Goal: Transaction & Acquisition: Complete application form

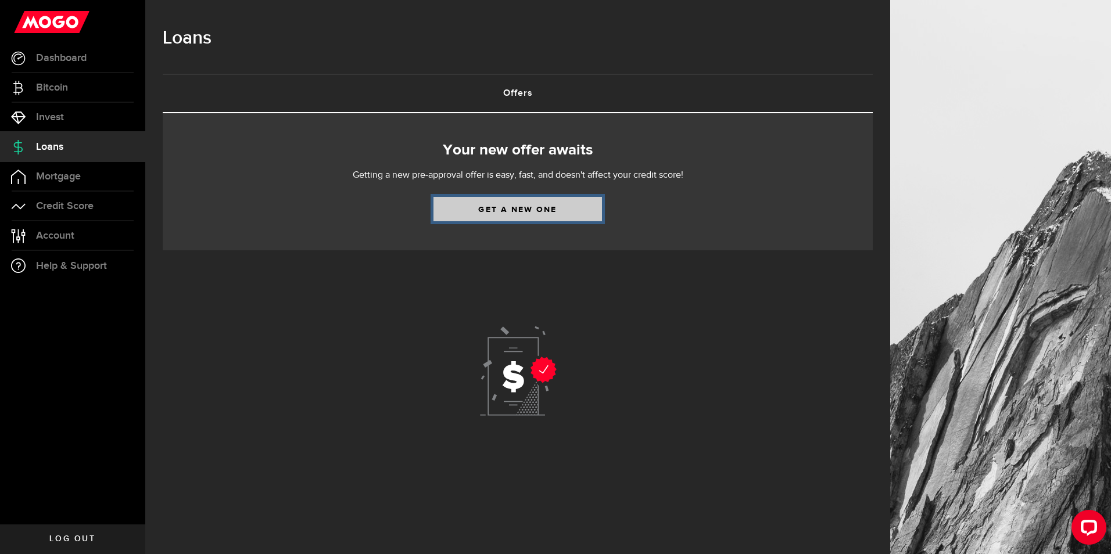
click at [499, 207] on link "Get a new one" at bounding box center [518, 209] width 169 height 24
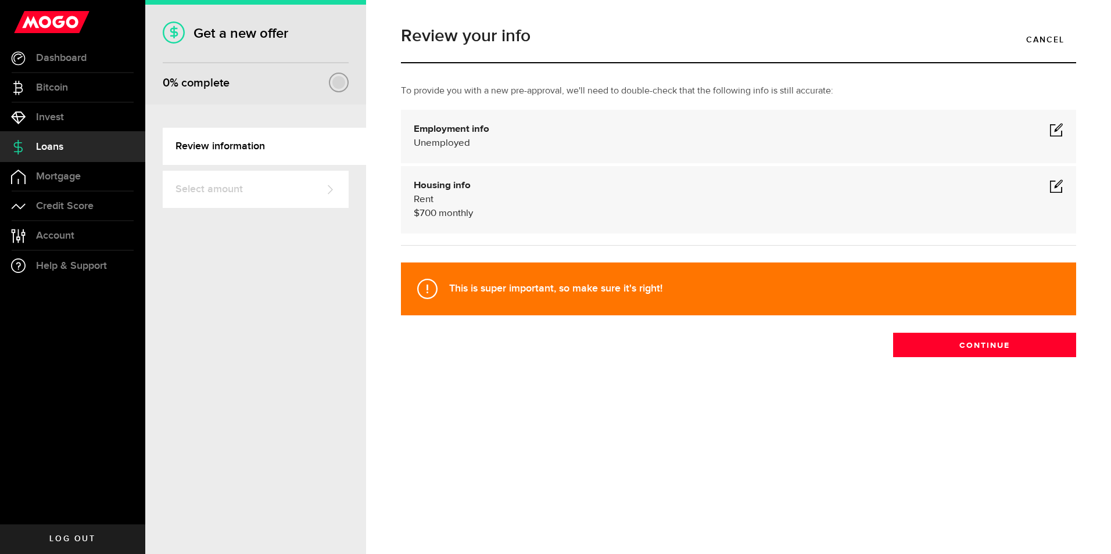
click at [1057, 128] on span at bounding box center [1057, 130] width 14 height 14
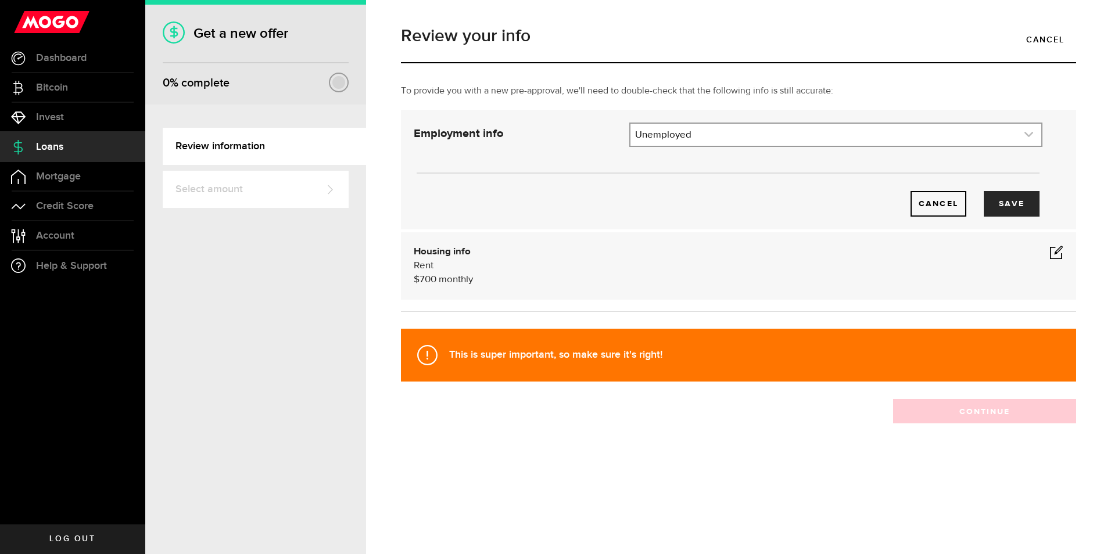
click at [1031, 136] on icon "expand select" at bounding box center [1029, 135] width 10 height 10
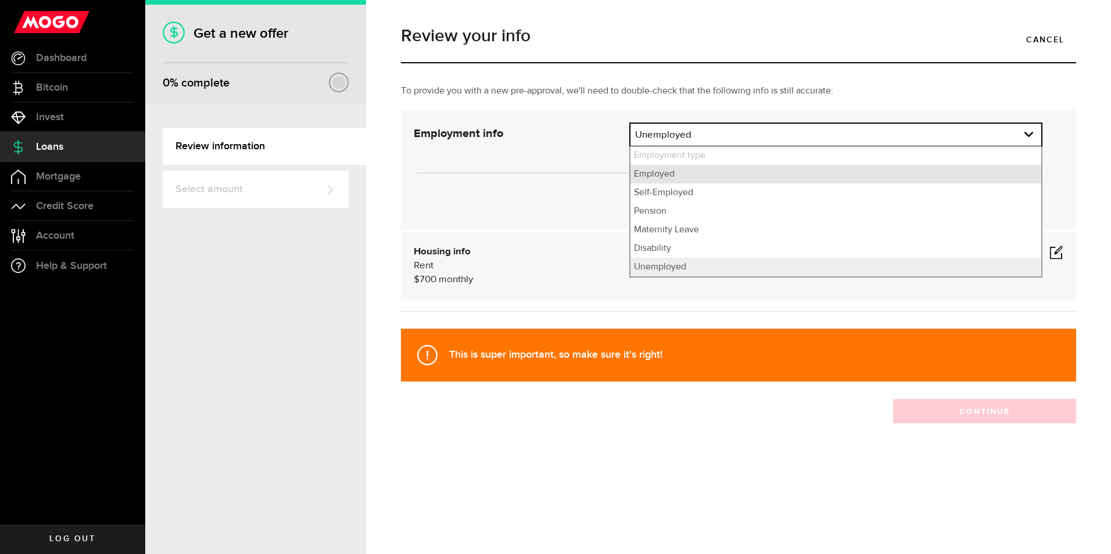
click at [665, 171] on li "Employed" at bounding box center [836, 174] width 411 height 19
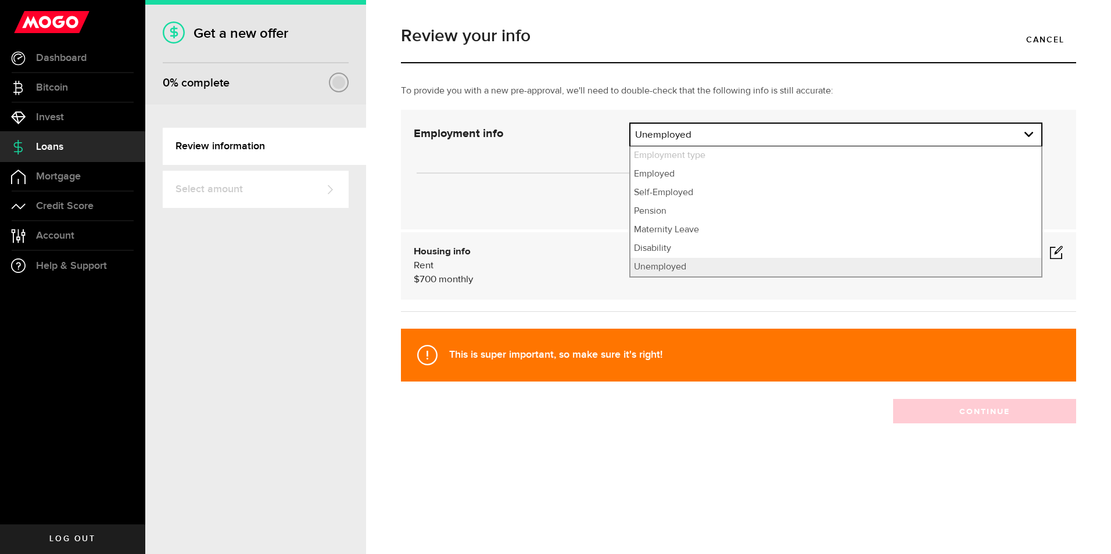
select select "Employed"
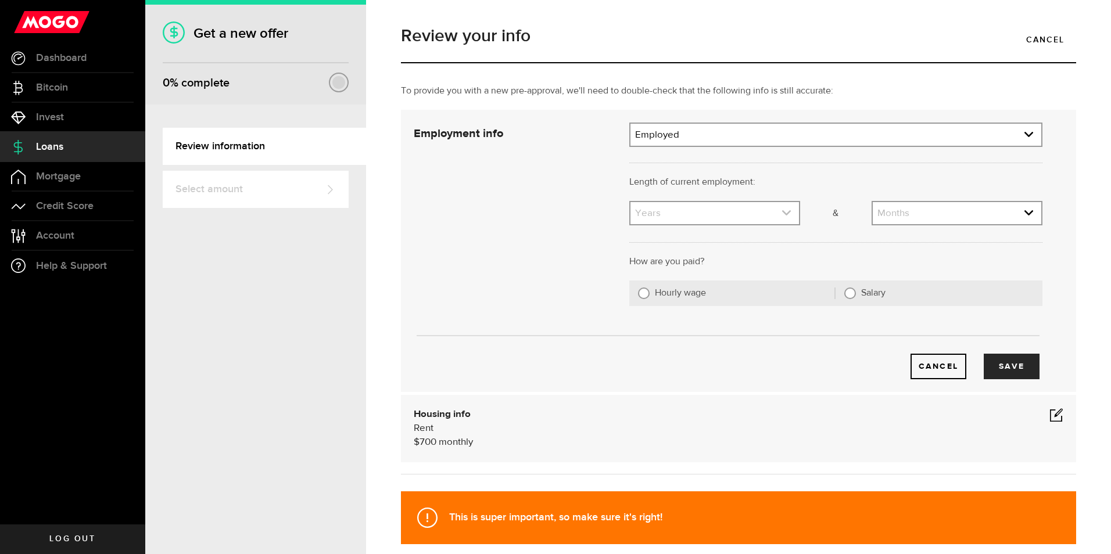
click at [782, 214] on use "expand select" at bounding box center [786, 212] width 9 height 5
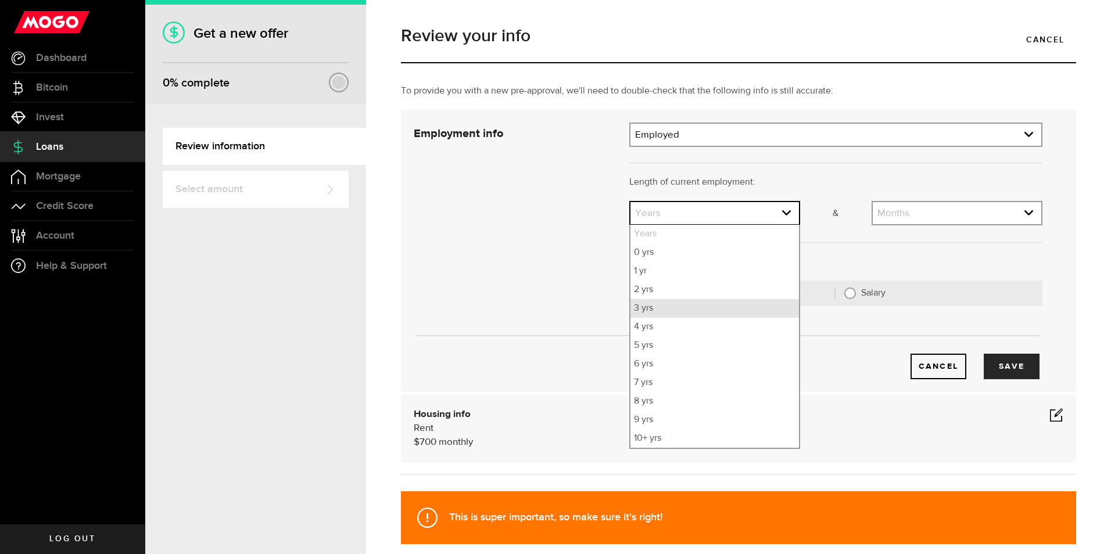
click at [649, 309] on li "3 yrs" at bounding box center [715, 308] width 169 height 19
select select "3"
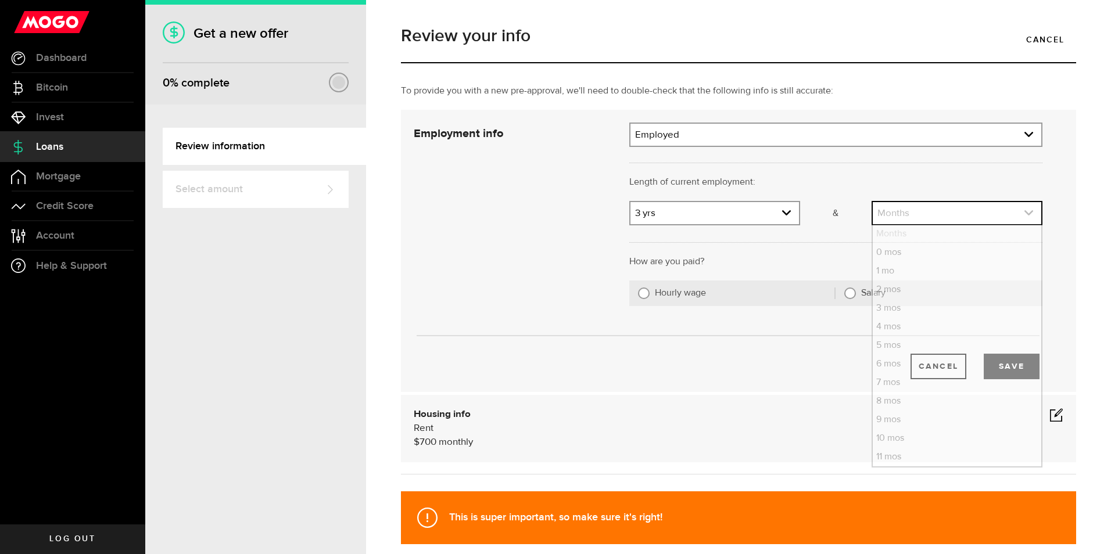
click at [1025, 214] on use "expand select" at bounding box center [1029, 212] width 9 height 5
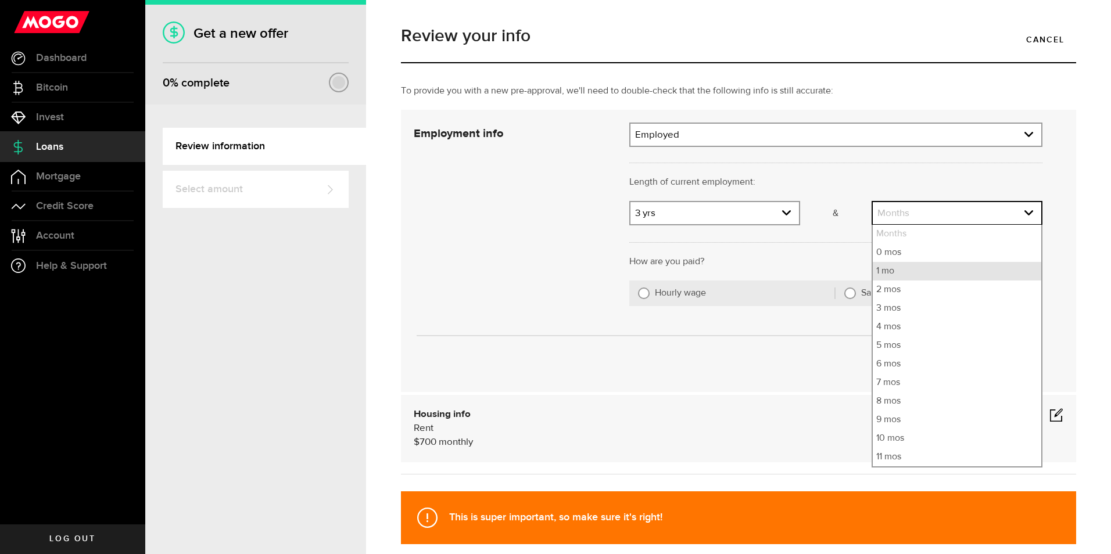
click at [885, 270] on li "1 mo" at bounding box center [957, 271] width 169 height 19
select select "1"
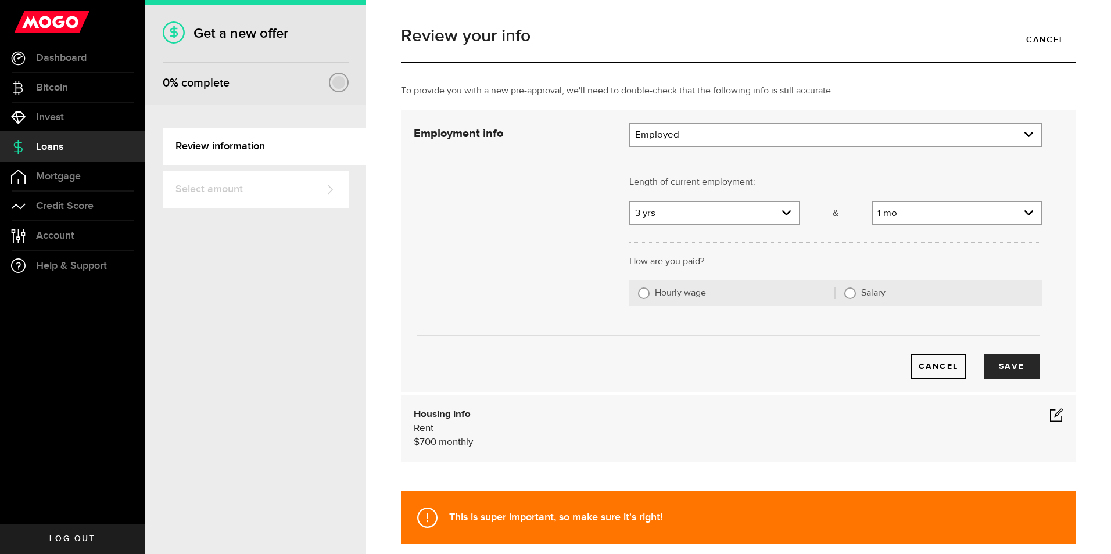
click at [847, 293] on input "Salary" at bounding box center [850, 294] width 12 height 12
radio input "true"
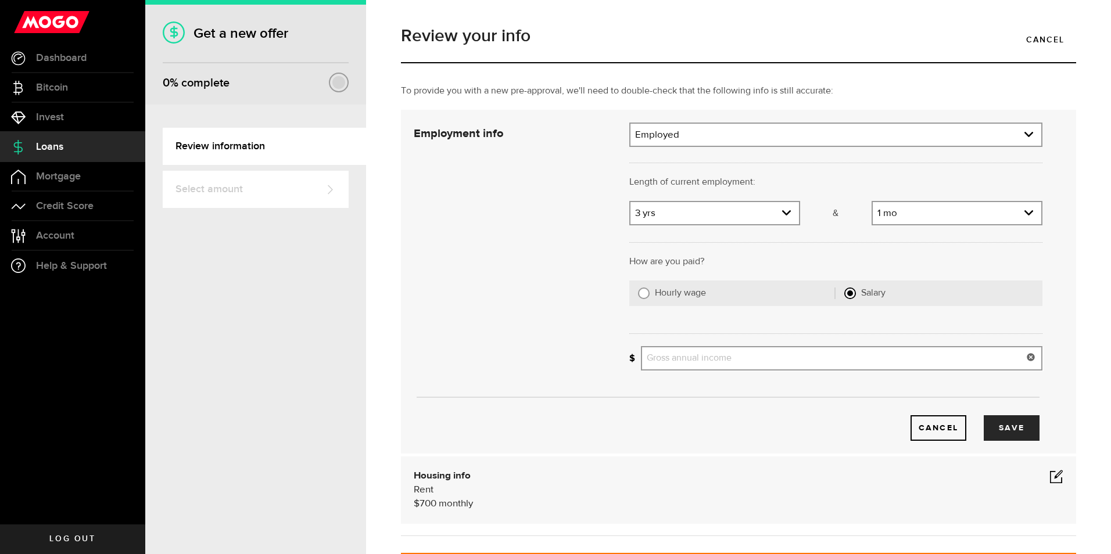
click at [759, 361] on input "Gross annual income" at bounding box center [842, 358] width 402 height 24
type input "63,000"
click at [1006, 432] on button "Save" at bounding box center [1012, 429] width 56 height 26
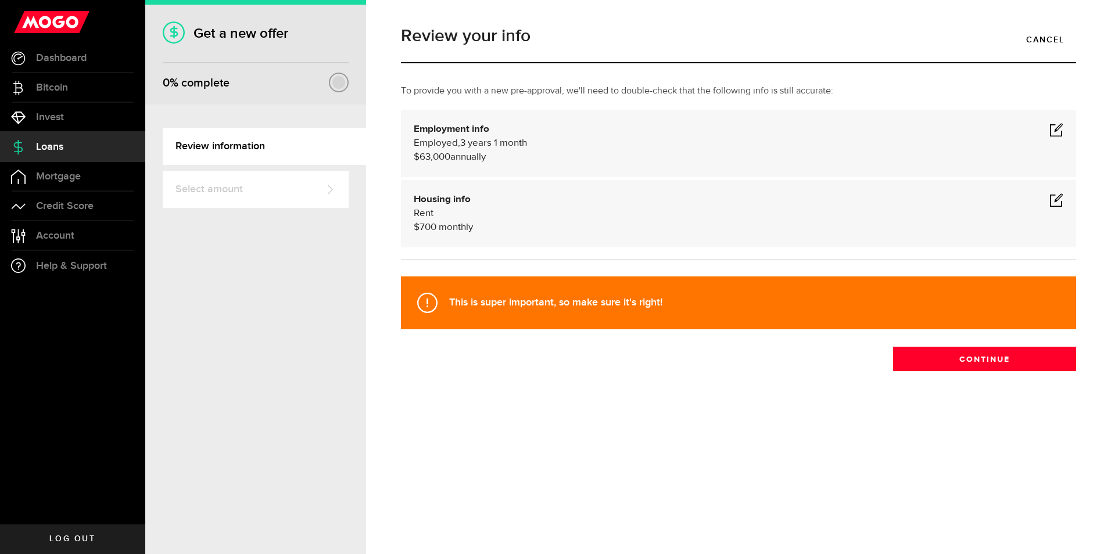
click at [1055, 197] on span at bounding box center [1057, 200] width 14 height 14
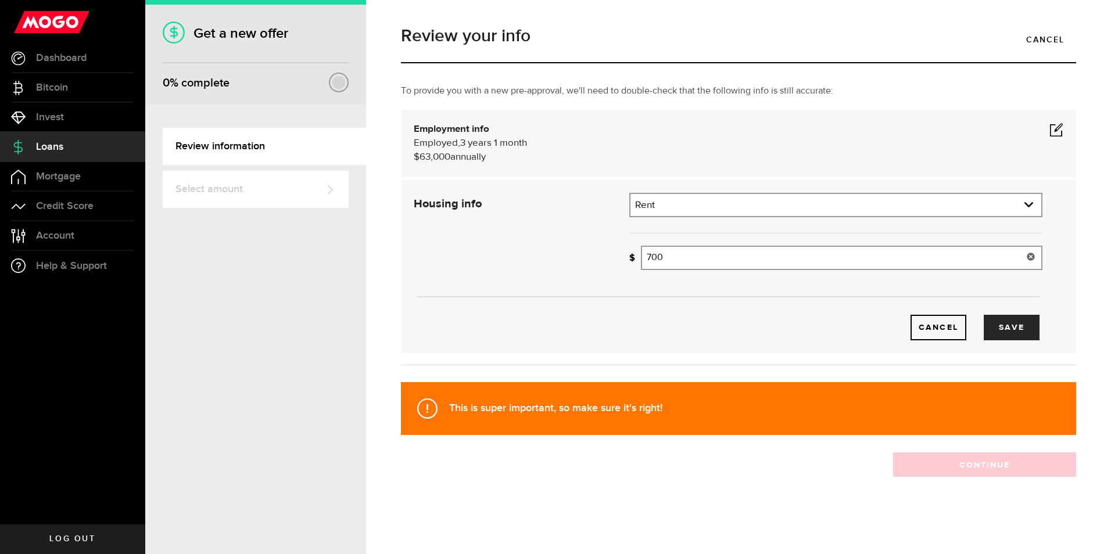
click at [670, 259] on input "700" at bounding box center [842, 258] width 402 height 24
type input "7"
type input "1,300"
click at [1013, 331] on button "Save" at bounding box center [1012, 328] width 56 height 26
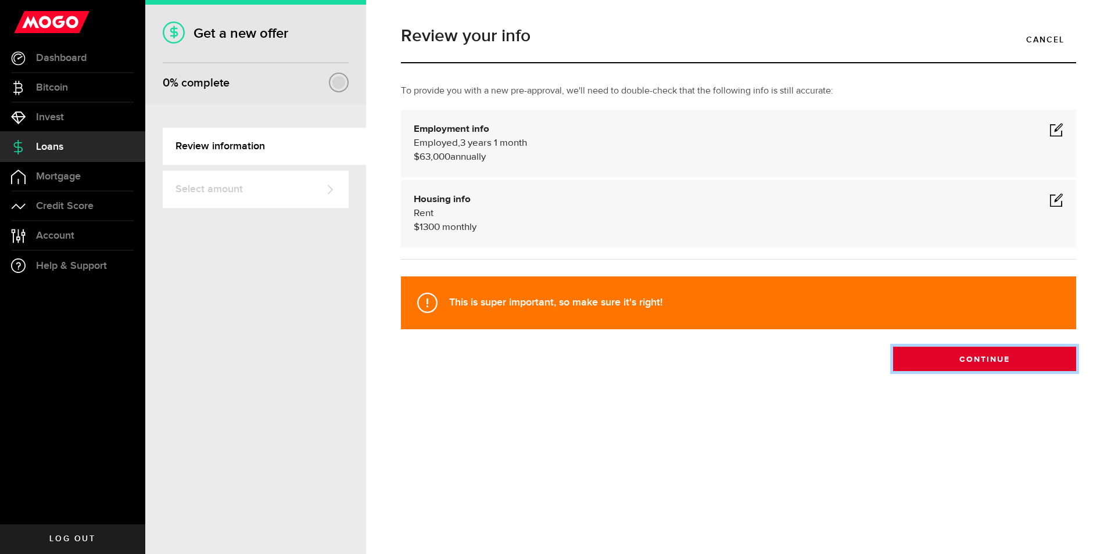
click at [1011, 357] on button "Continue" at bounding box center [984, 359] width 183 height 24
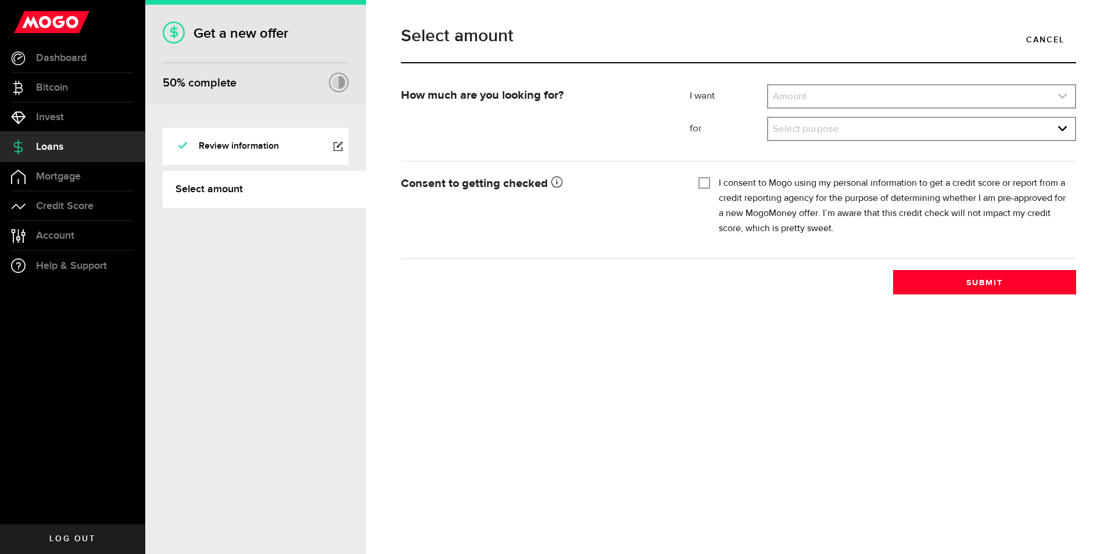
click at [1059, 95] on use "expand select" at bounding box center [1062, 96] width 9 height 5
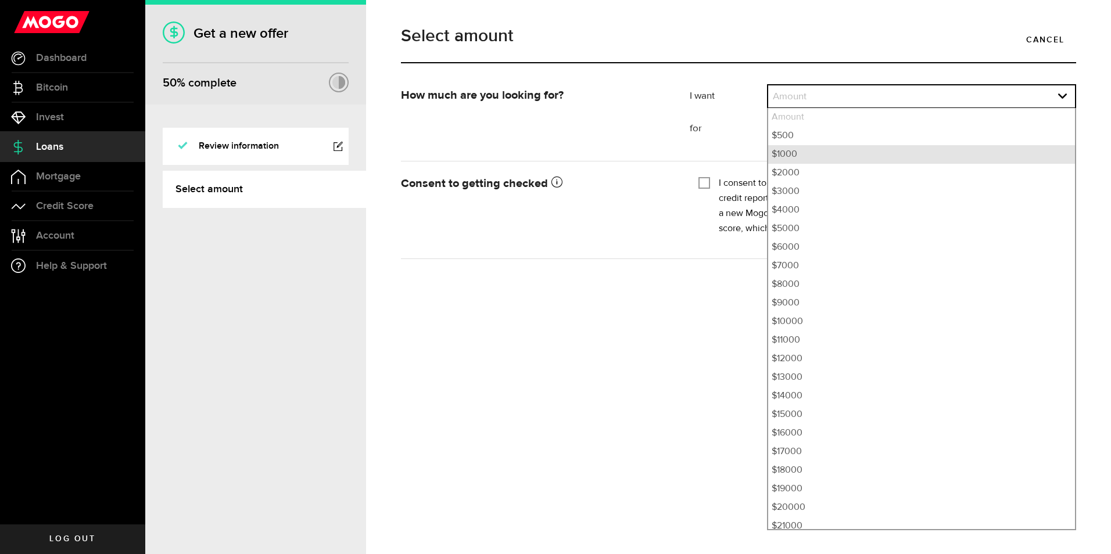
click at [790, 156] on li "$1000" at bounding box center [921, 154] width 307 height 19
select select "1000"
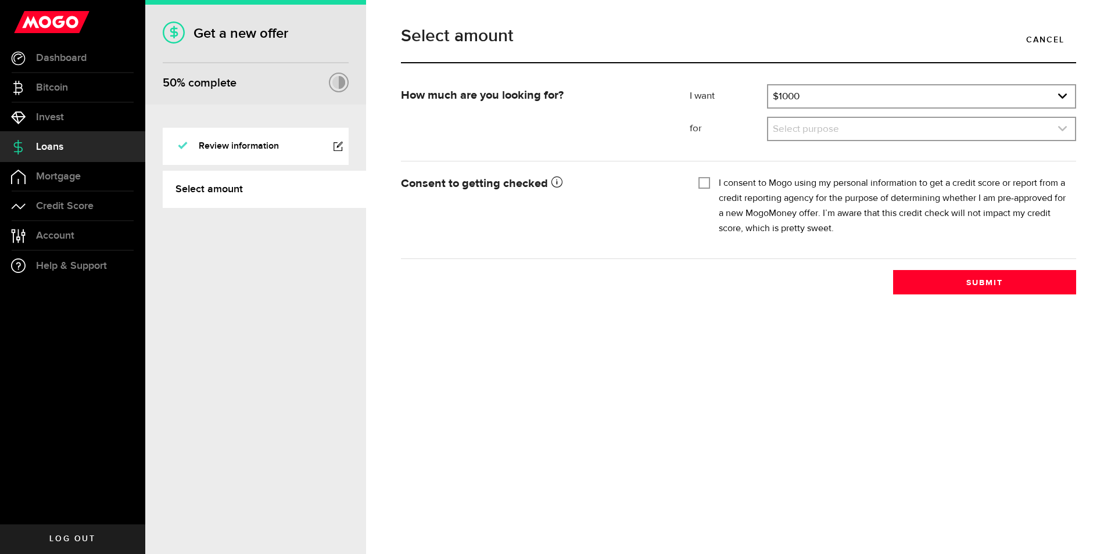
click at [1064, 125] on icon "expand select" at bounding box center [1063, 129] width 10 height 10
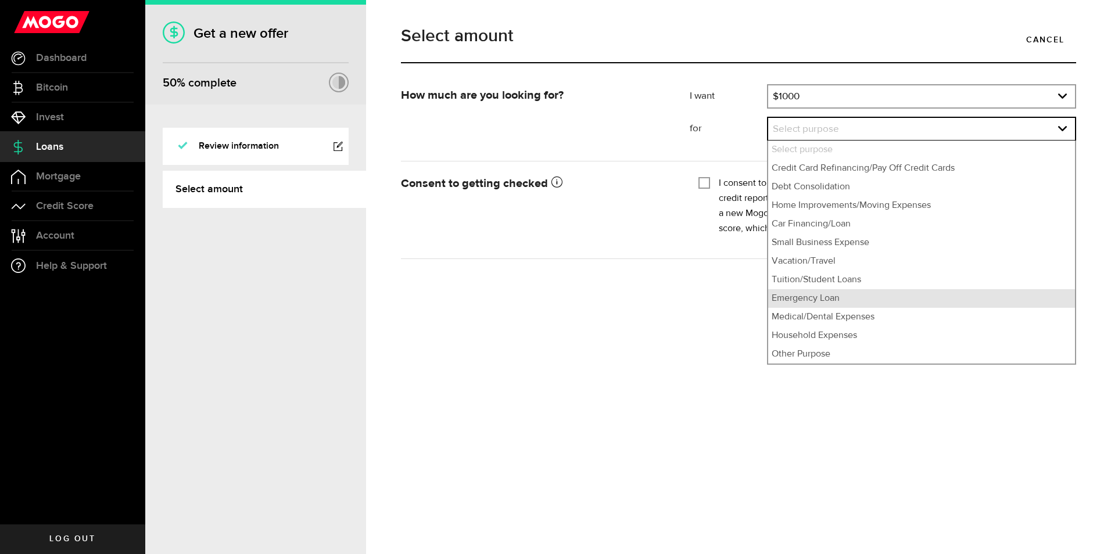
click at [805, 302] on li "Emergency Loan" at bounding box center [921, 298] width 307 height 19
select select "Emergency Loan"
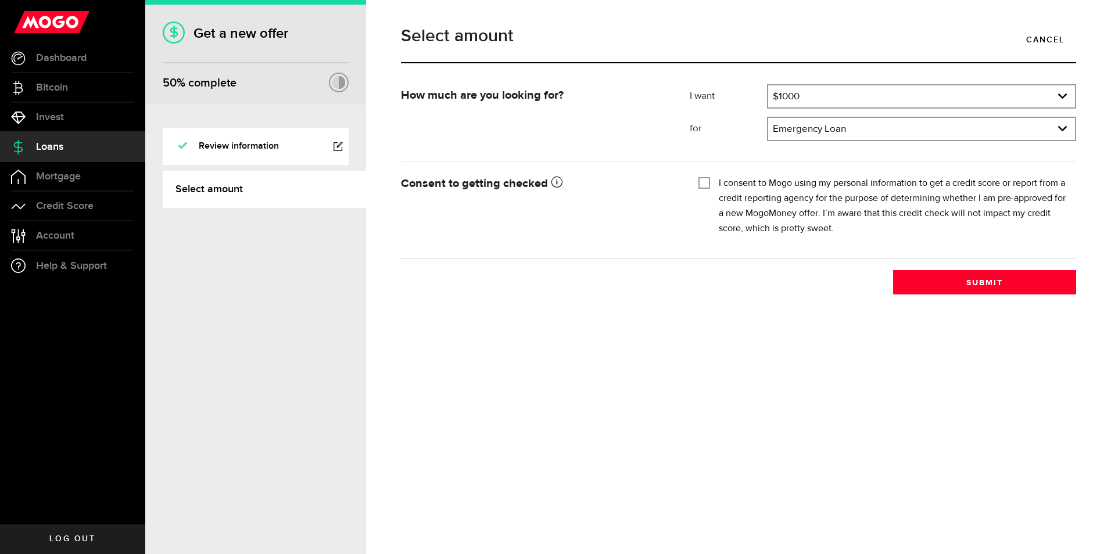
click at [706, 181] on input "I consent to Mogo using my personal information to get a credit score or report…" at bounding box center [705, 182] width 12 height 12
checkbox input "true"
click at [958, 280] on button "Submit" at bounding box center [984, 282] width 183 height 24
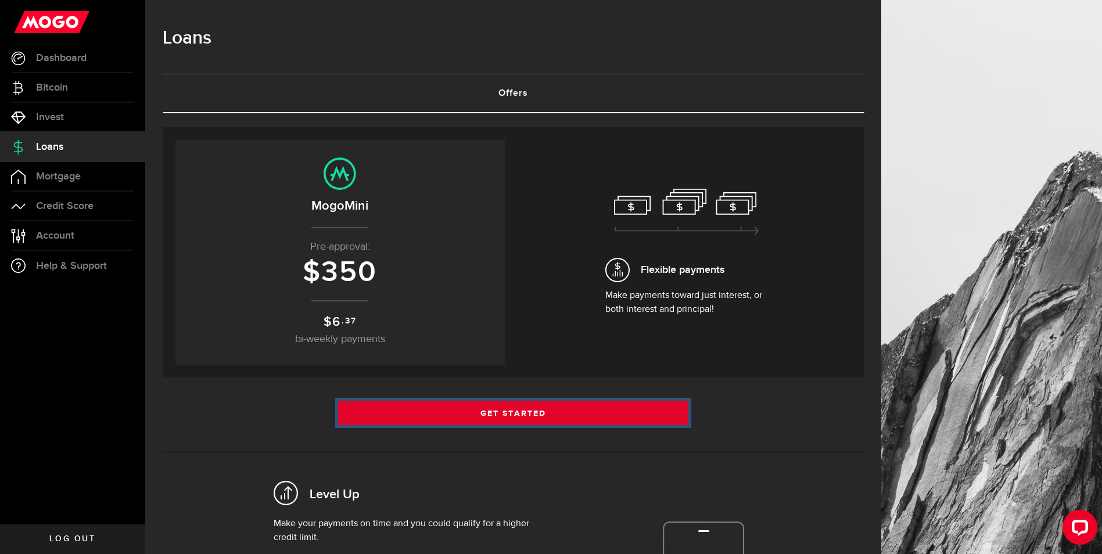
click at [529, 410] on link "Get Started" at bounding box center [513, 413] width 351 height 24
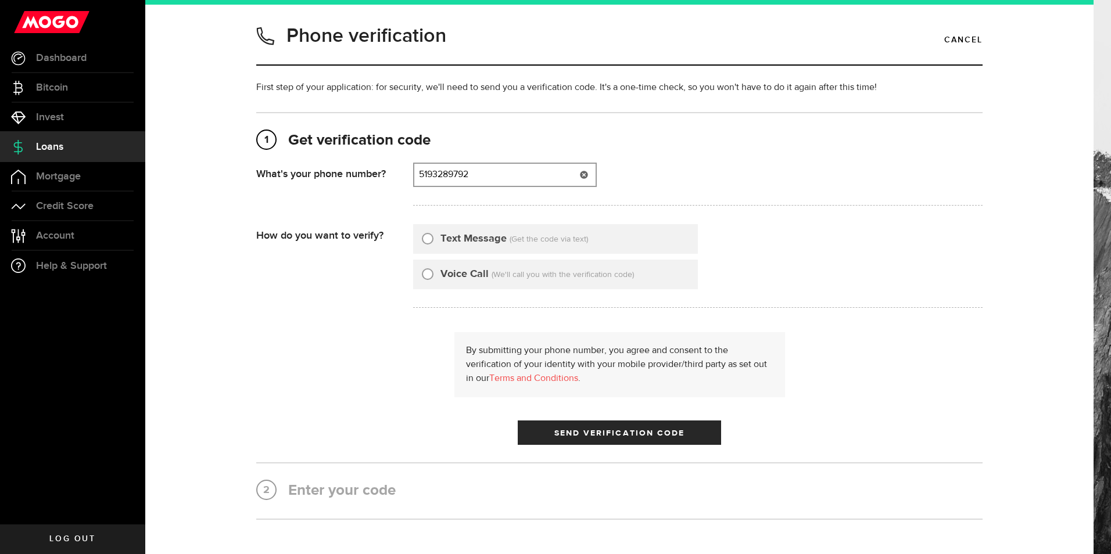
type input "5193289792"
click at [423, 238] on input "Text Message" at bounding box center [428, 237] width 12 height 12
radio input "true"
click at [582, 428] on button "Send Verification Code" at bounding box center [619, 433] width 203 height 24
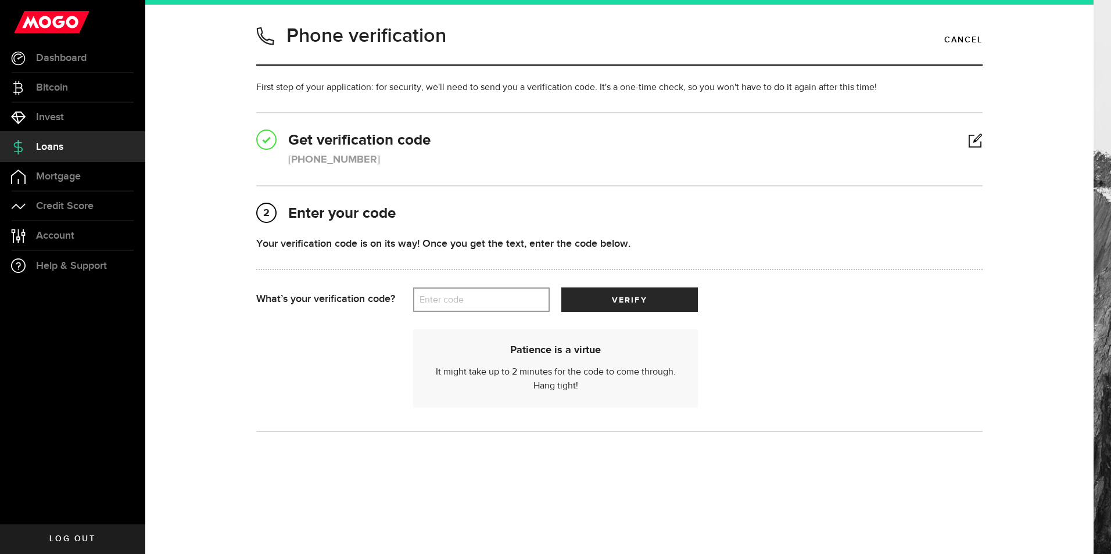
click at [454, 299] on label "Enter code" at bounding box center [481, 300] width 137 height 24
click at [454, 299] on input "Enter code" at bounding box center [481, 300] width 137 height 24
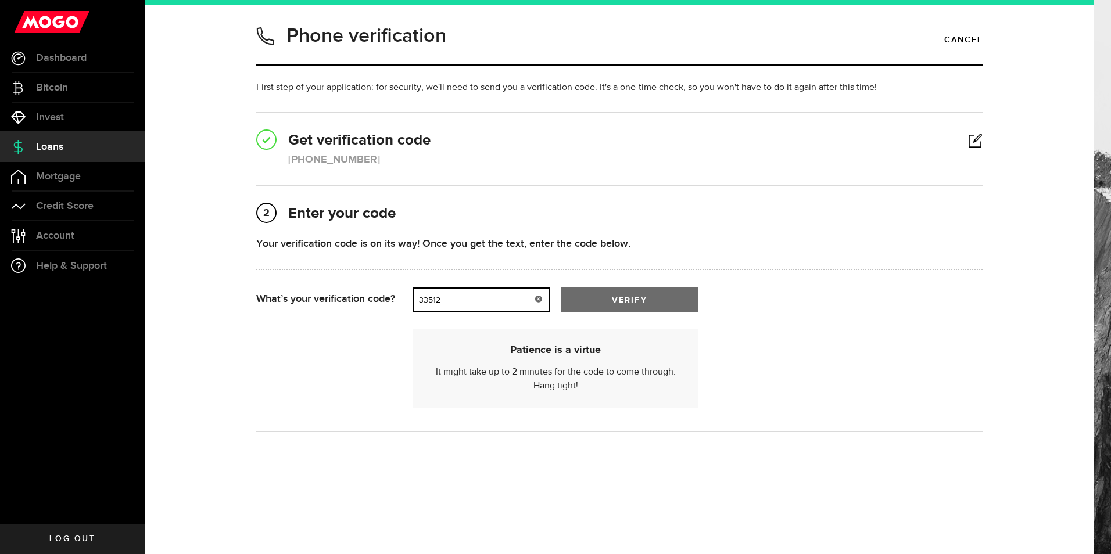
type input "33512"
click at [604, 300] on button "verify" at bounding box center [629, 300] width 137 height 24
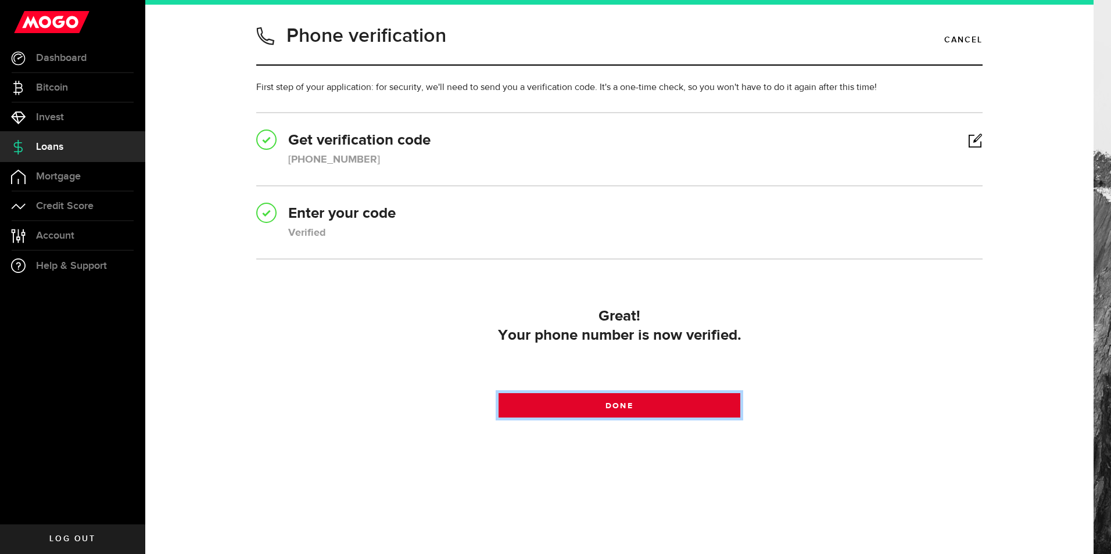
click at [632, 407] on span "Done" at bounding box center [619, 406] width 27 height 8
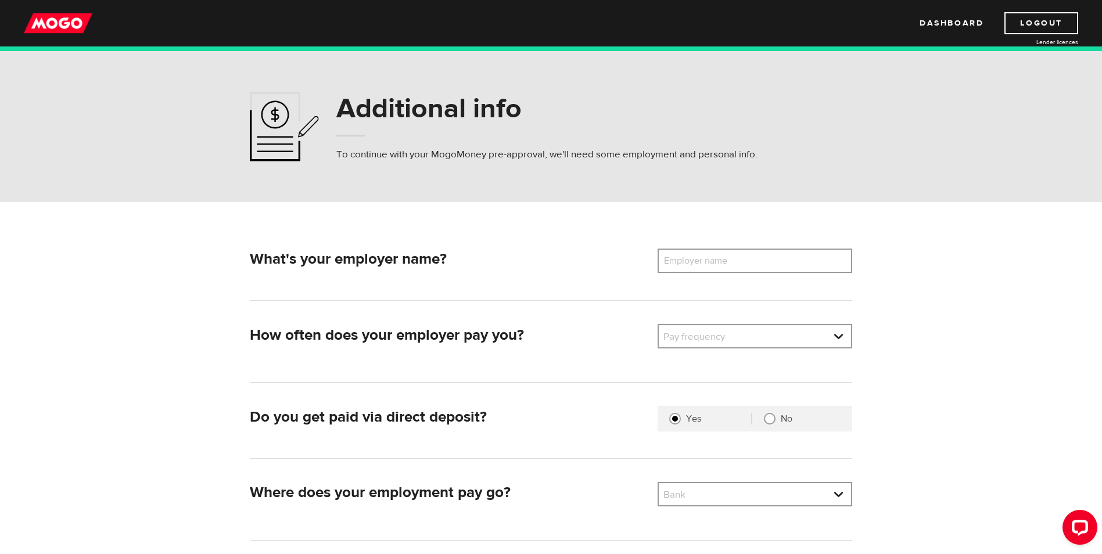
click at [689, 259] on label "Employer name" at bounding box center [705, 261] width 94 height 24
click at [689, 259] on input "Employer name" at bounding box center [755, 261] width 195 height 24
type input "kettle point first nation"
click at [838, 337] on link at bounding box center [755, 336] width 192 height 22
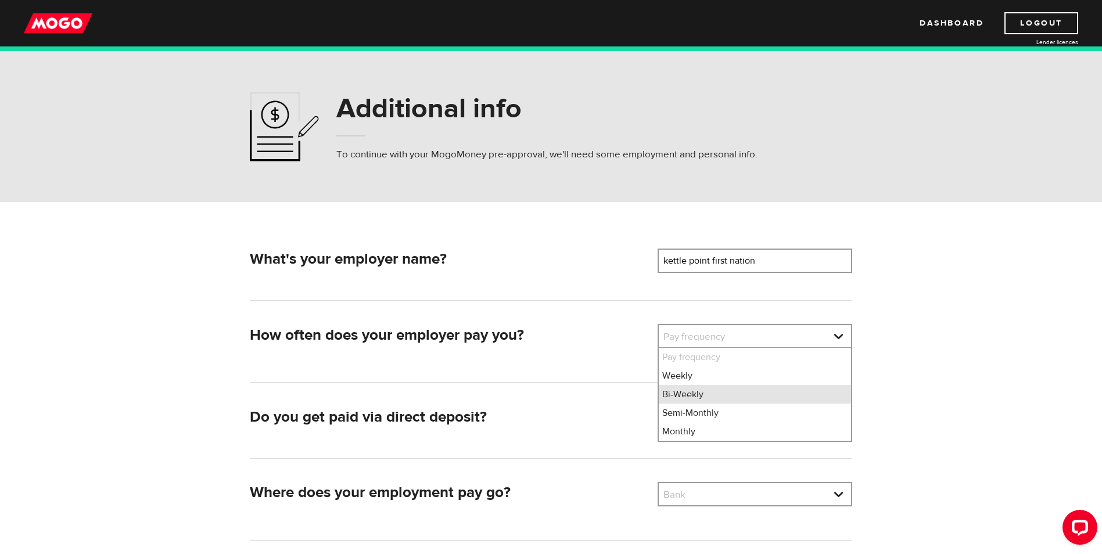
click at [691, 394] on li "Bi-Weekly" at bounding box center [755, 394] width 192 height 19
select select "2"
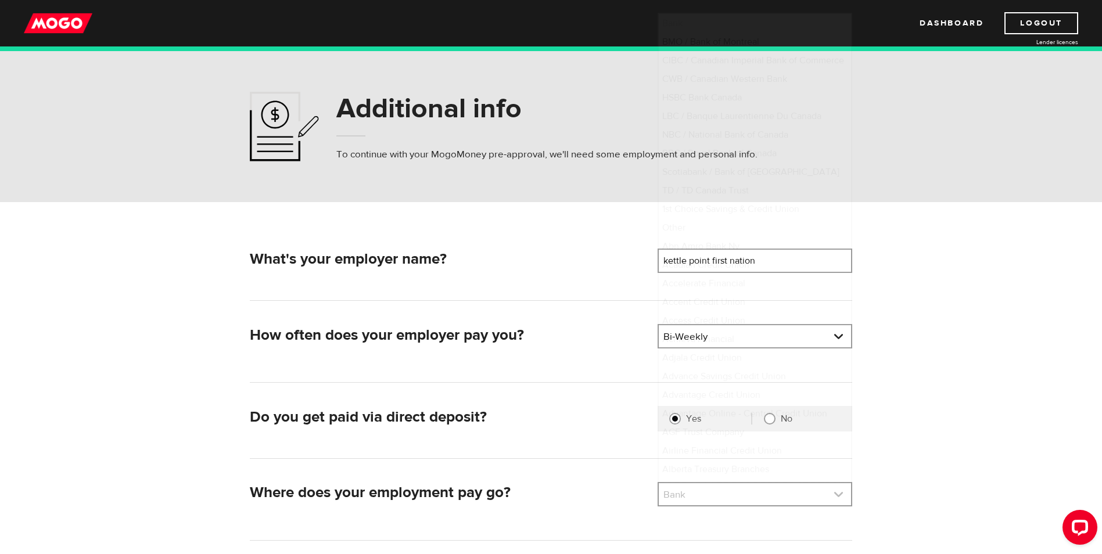
click at [837, 493] on link at bounding box center [755, 495] width 192 height 22
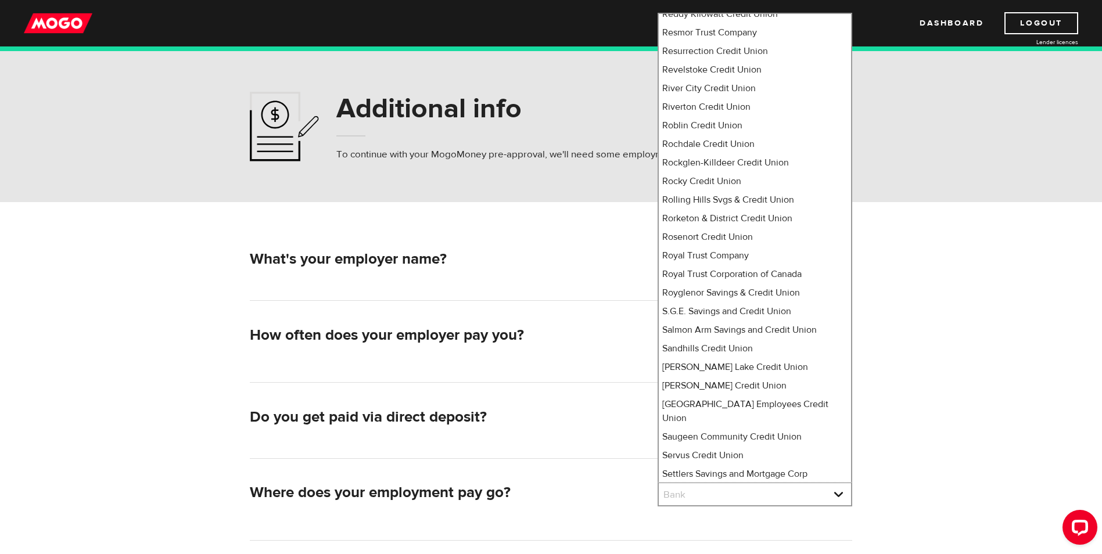
scroll to position [7333, 0]
click at [729, 264] on li "Royal Trust Corporation of Canada" at bounding box center [755, 273] width 192 height 19
select select "389"
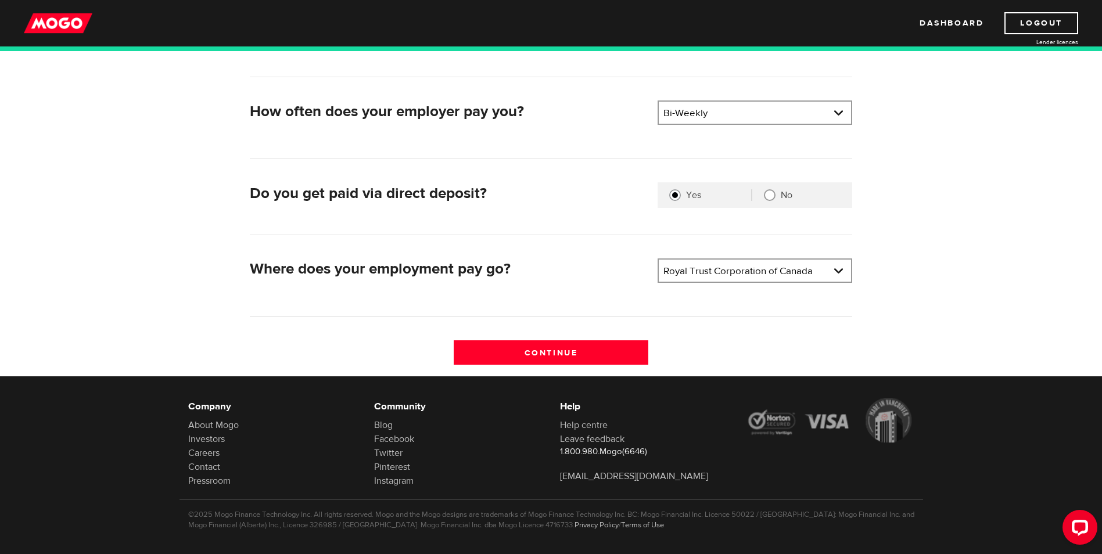
scroll to position [232, 0]
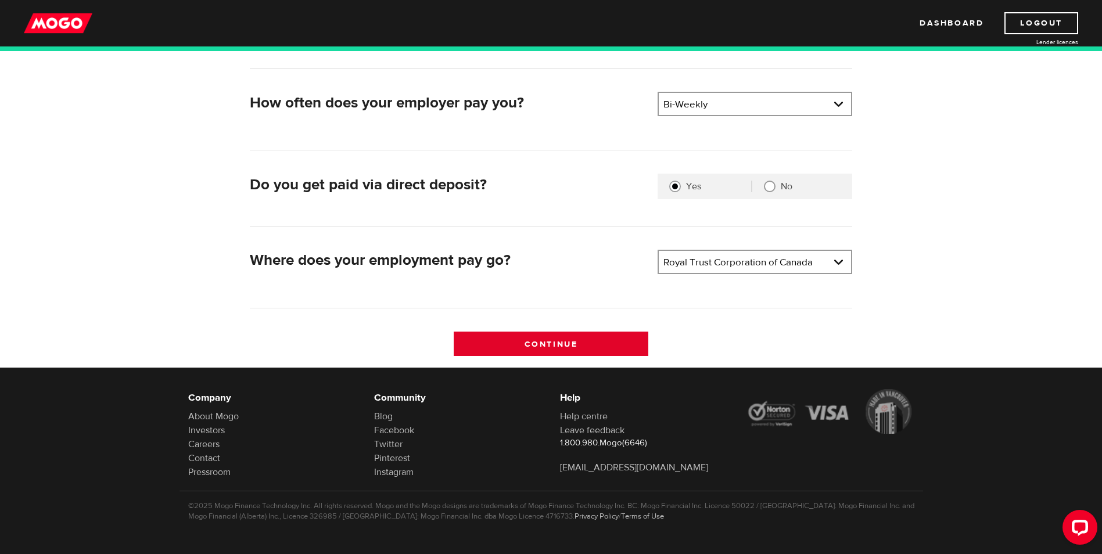
click at [572, 343] on input "Continue" at bounding box center [551, 344] width 195 height 24
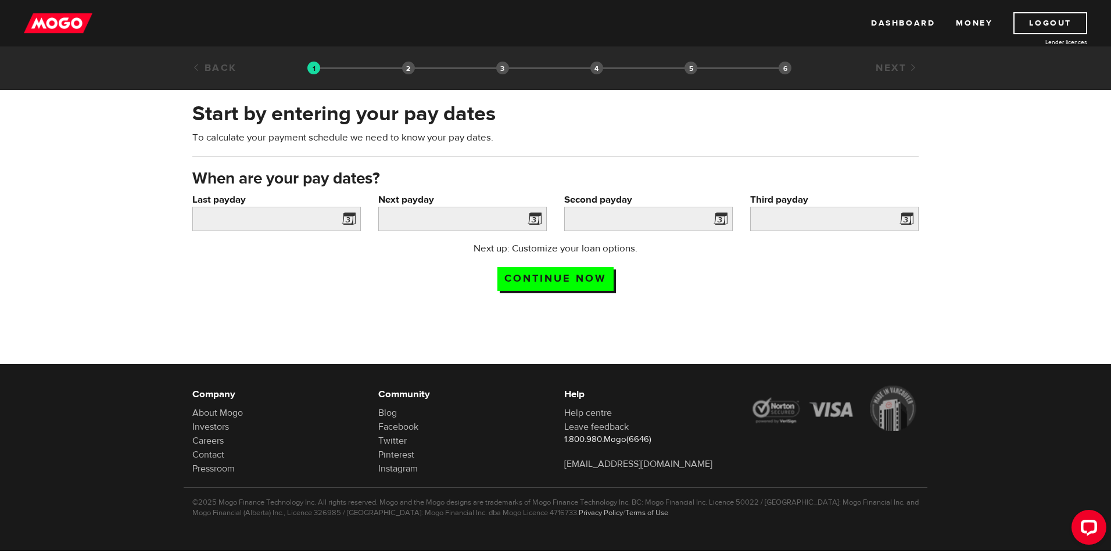
click at [349, 218] on span at bounding box center [346, 221] width 17 height 19
click at [349, 216] on span at bounding box center [346, 221] width 17 height 19
click at [349, 214] on span at bounding box center [346, 221] width 17 height 19
click at [352, 221] on span at bounding box center [346, 221] width 17 height 19
click at [352, 215] on span at bounding box center [346, 221] width 17 height 19
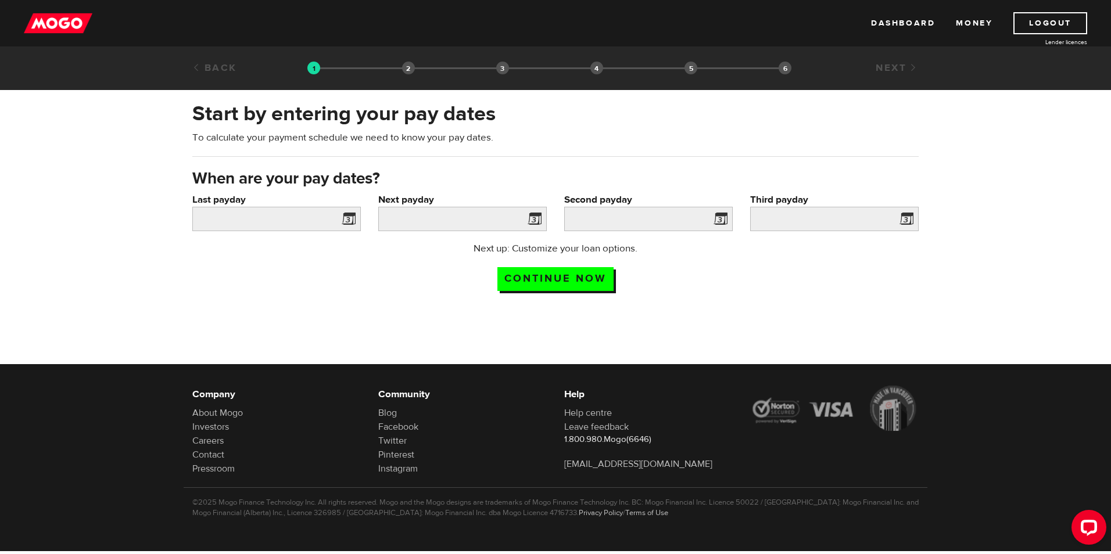
click at [230, 199] on label "Last payday" at bounding box center [276, 200] width 169 height 14
click at [230, 207] on input "Last payday" at bounding box center [276, 219] width 169 height 24
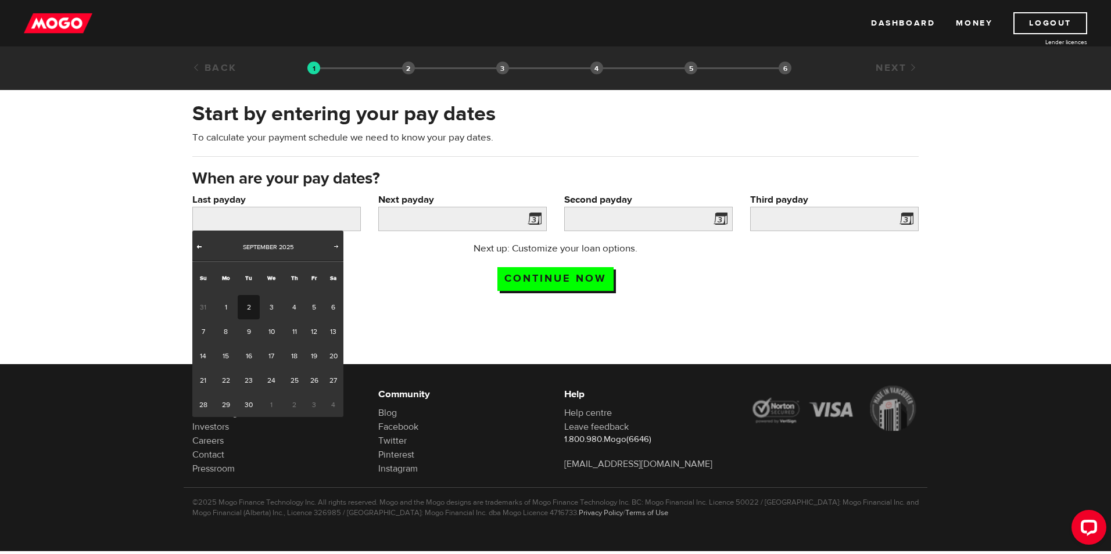
click at [201, 248] on span "Prev" at bounding box center [199, 246] width 9 height 9
click at [295, 399] on link "28" at bounding box center [295, 405] width 22 height 24
type input "2025/08/28"
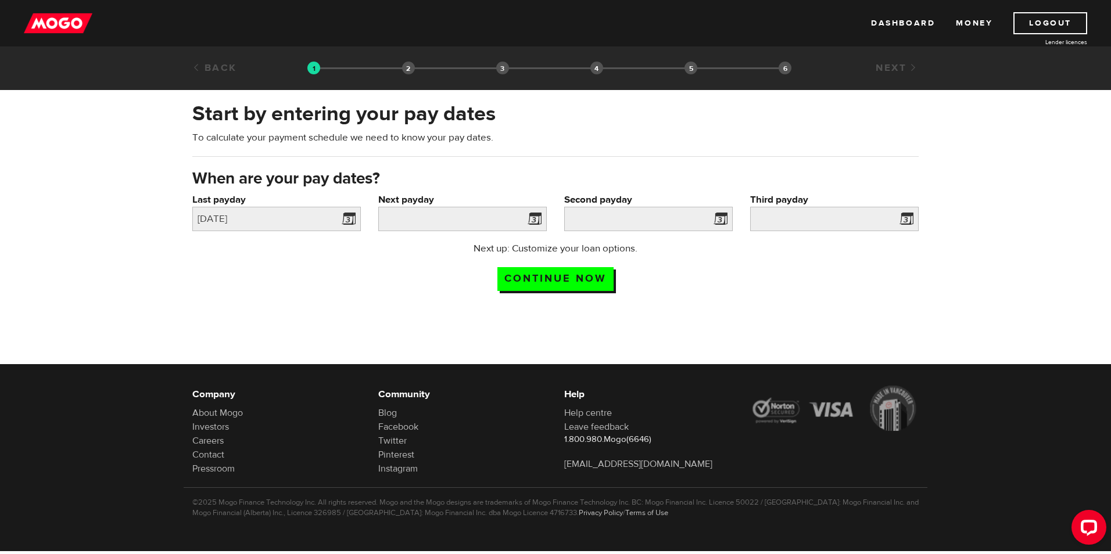
click at [534, 216] on span at bounding box center [532, 221] width 17 height 19
click at [424, 198] on label "Next payday" at bounding box center [462, 200] width 169 height 14
click at [424, 207] on input "Next payday" at bounding box center [462, 219] width 169 height 24
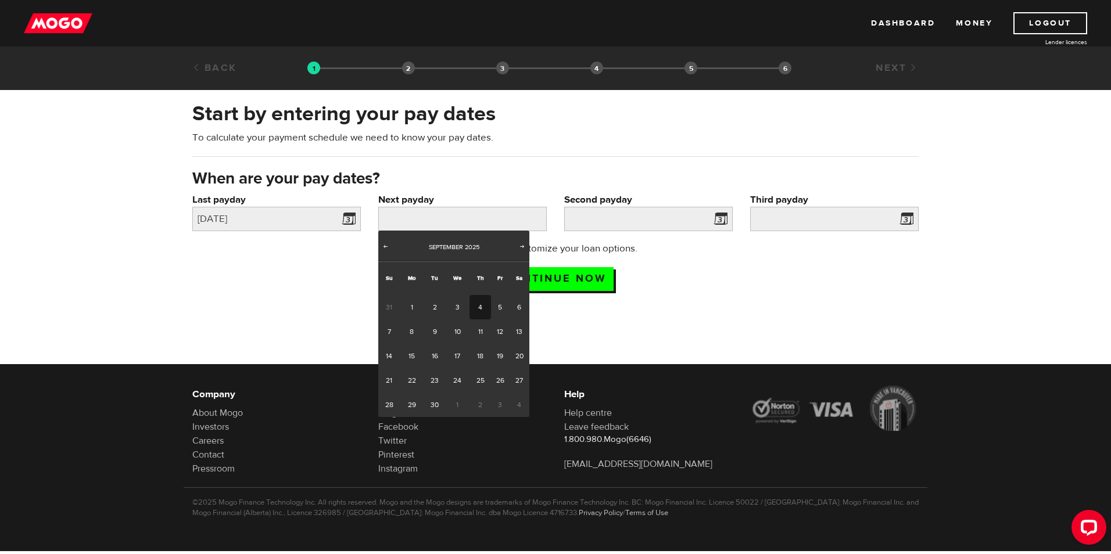
click at [477, 304] on link "4" at bounding box center [481, 307] width 22 height 24
type input "2025/09/04"
type input "2025/9/18"
type input "2025/10/2"
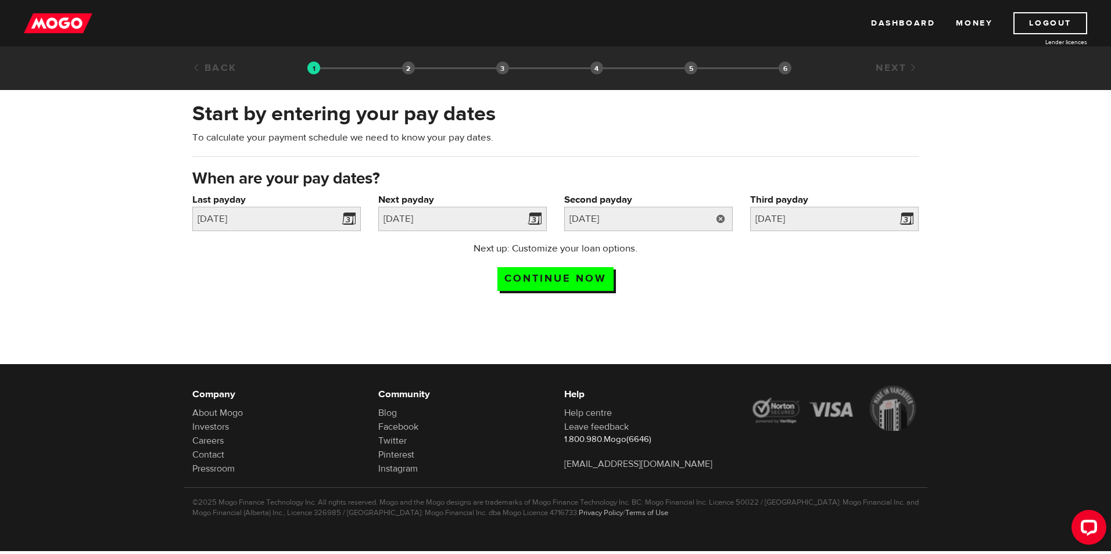
click at [721, 219] on link at bounding box center [721, 219] width 24 height 24
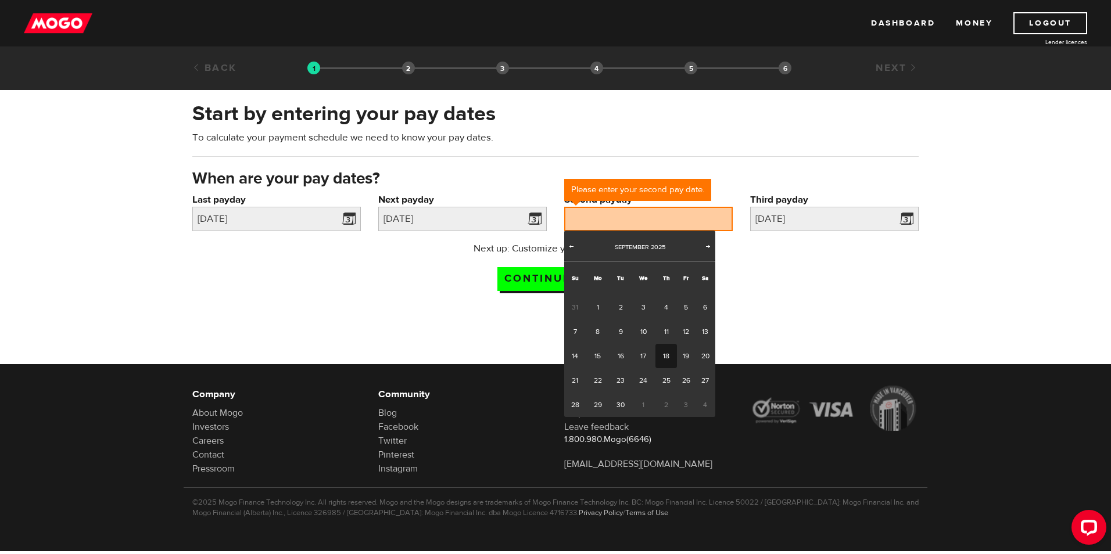
click at [663, 353] on link "18" at bounding box center [667, 356] width 22 height 24
type input "2025/09/18"
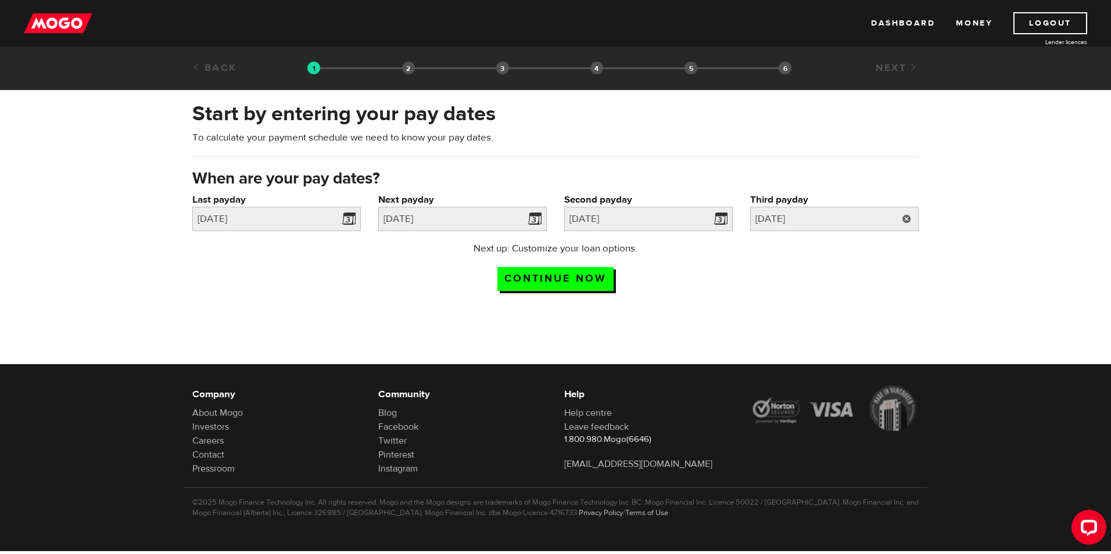
click at [905, 216] on link at bounding box center [907, 219] width 24 height 24
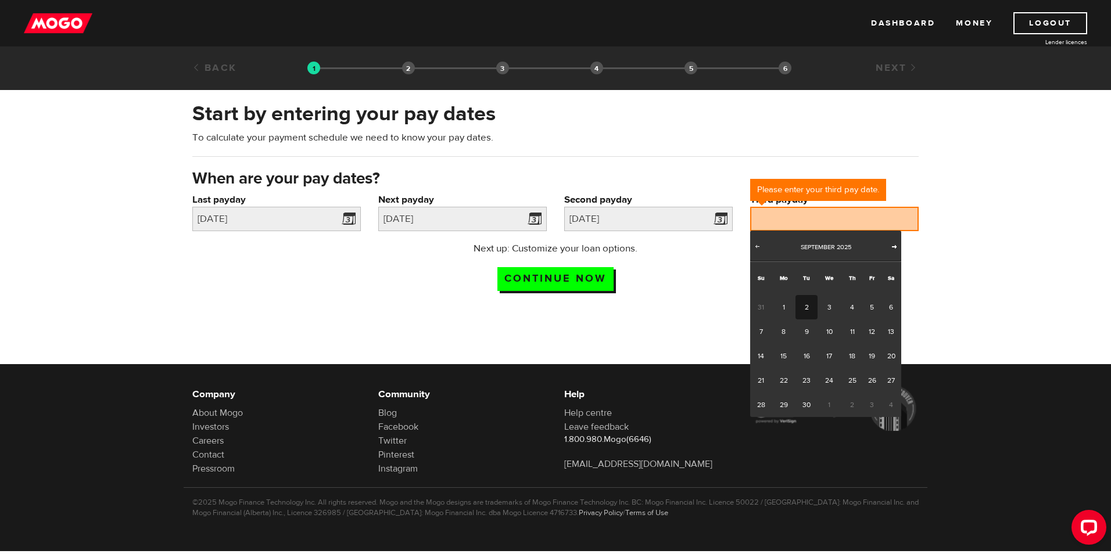
click at [894, 245] on span "Next" at bounding box center [894, 246] width 9 height 9
click at [849, 303] on link "2" at bounding box center [853, 307] width 22 height 24
type input "2025/10/02"
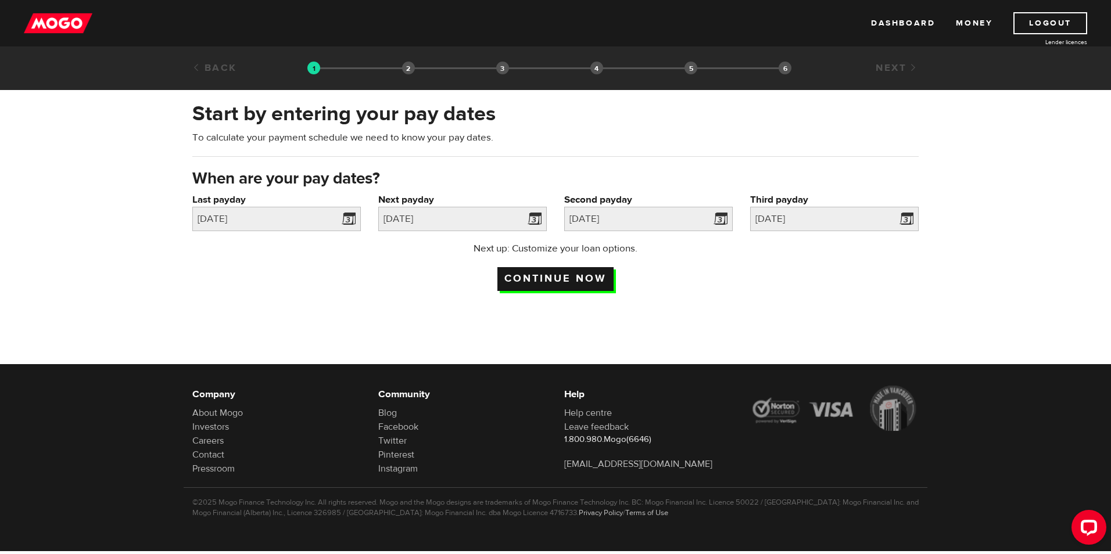
click at [568, 274] on input "Continue now" at bounding box center [555, 279] width 116 height 24
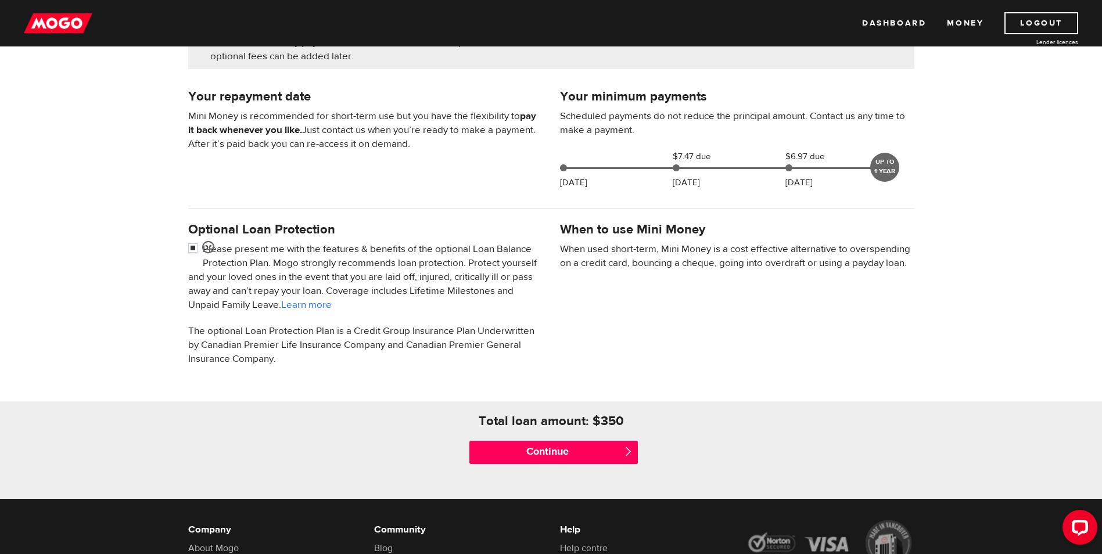
scroll to position [232, 0]
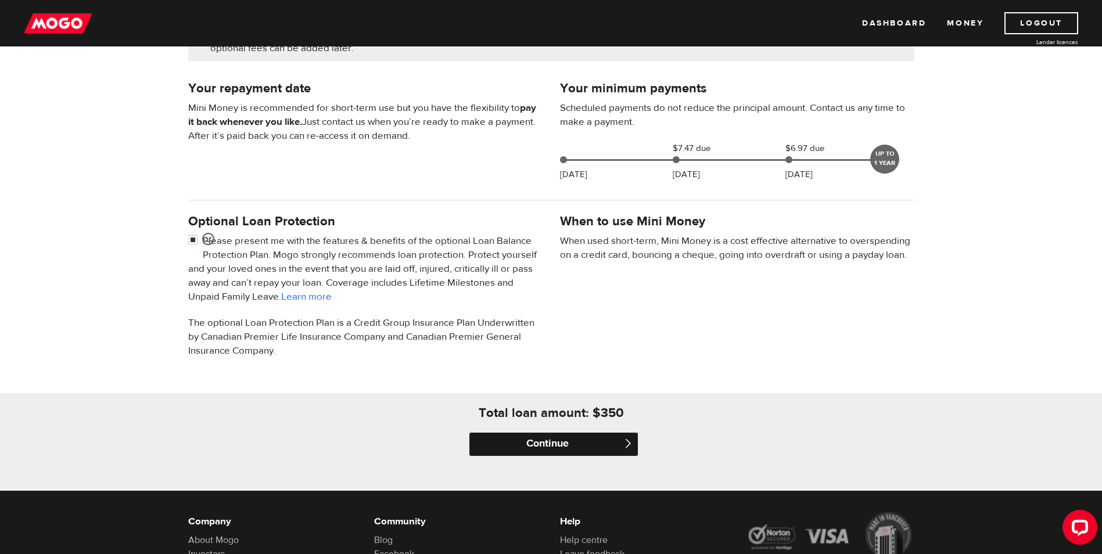
click at [560, 441] on input "Continue" at bounding box center [554, 444] width 169 height 23
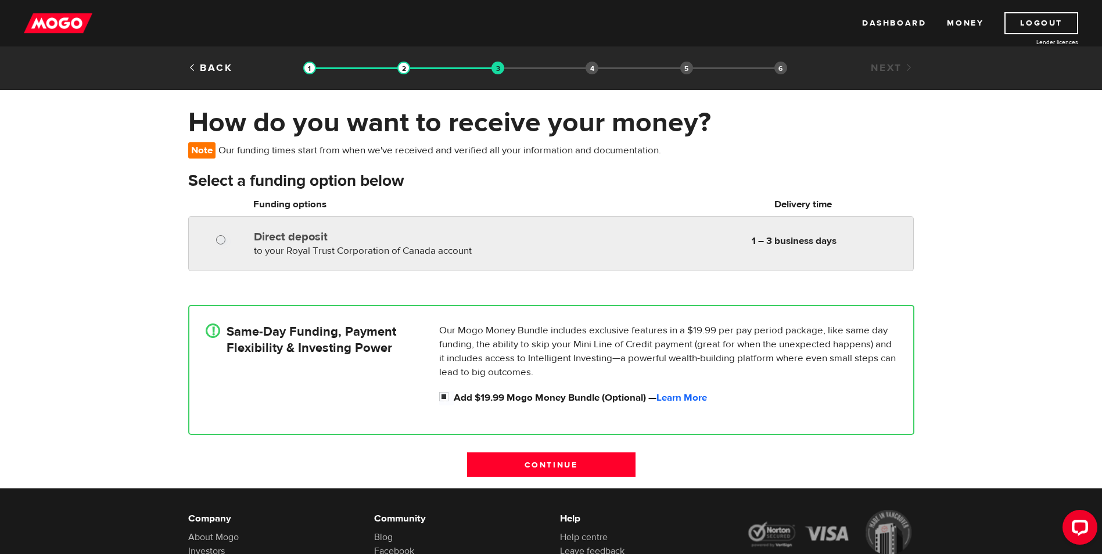
radio input "true"
click at [220, 239] on input "Direct deposit" at bounding box center [223, 241] width 15 height 15
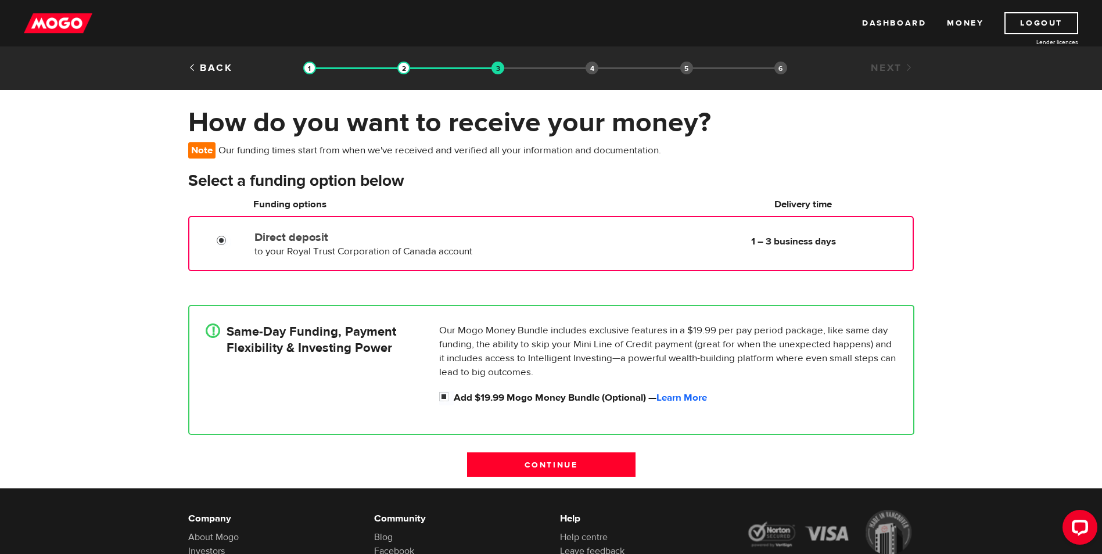
click at [220, 239] on input "Direct deposit" at bounding box center [224, 242] width 15 height 15
click at [220, 236] on input "Direct deposit" at bounding box center [224, 242] width 15 height 15
drag, startPoint x: 220, startPoint y: 236, endPoint x: 223, endPoint y: 226, distance: 10.5
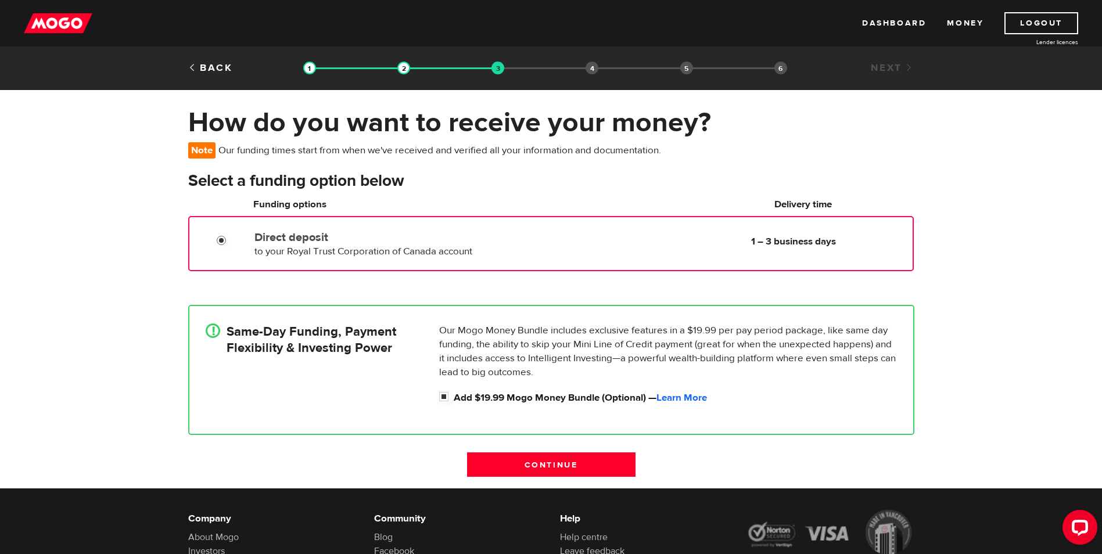
click at [223, 226] on div at bounding box center [220, 237] width 70 height 23
click at [689, 394] on link "Learn More" at bounding box center [682, 398] width 51 height 13
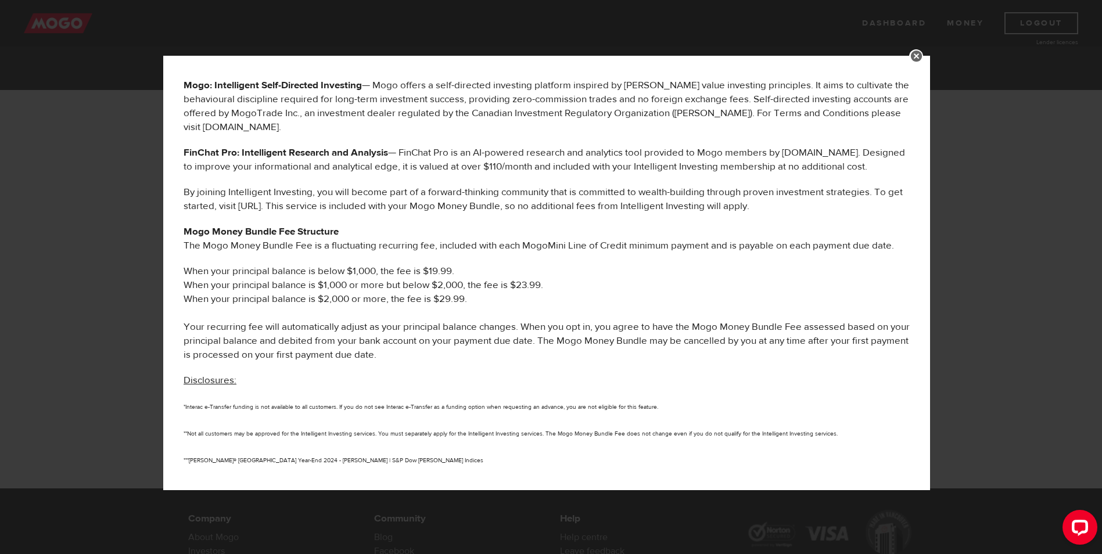
scroll to position [522, 0]
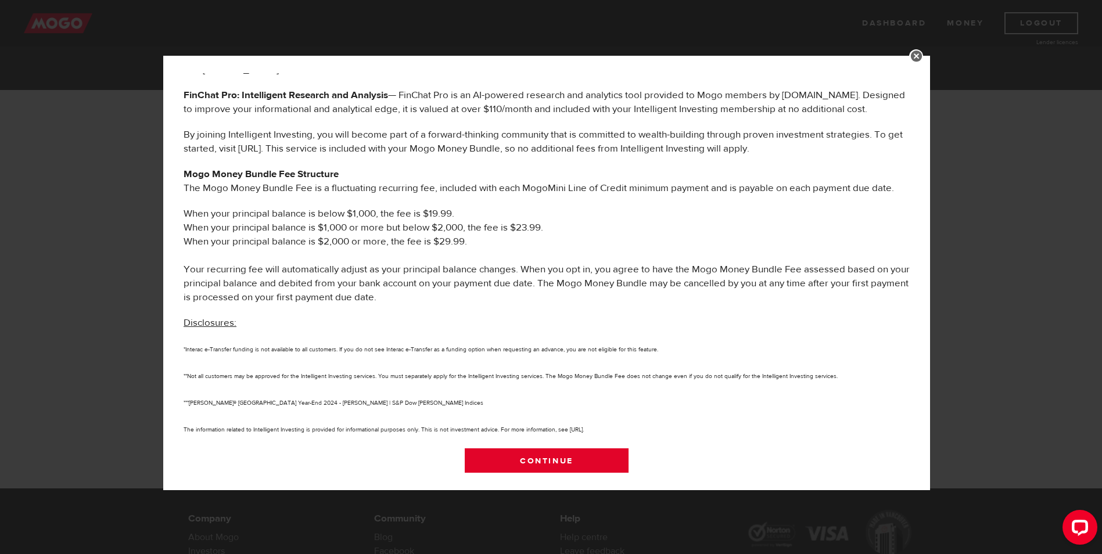
click at [573, 459] on link "Continue" at bounding box center [547, 461] width 164 height 24
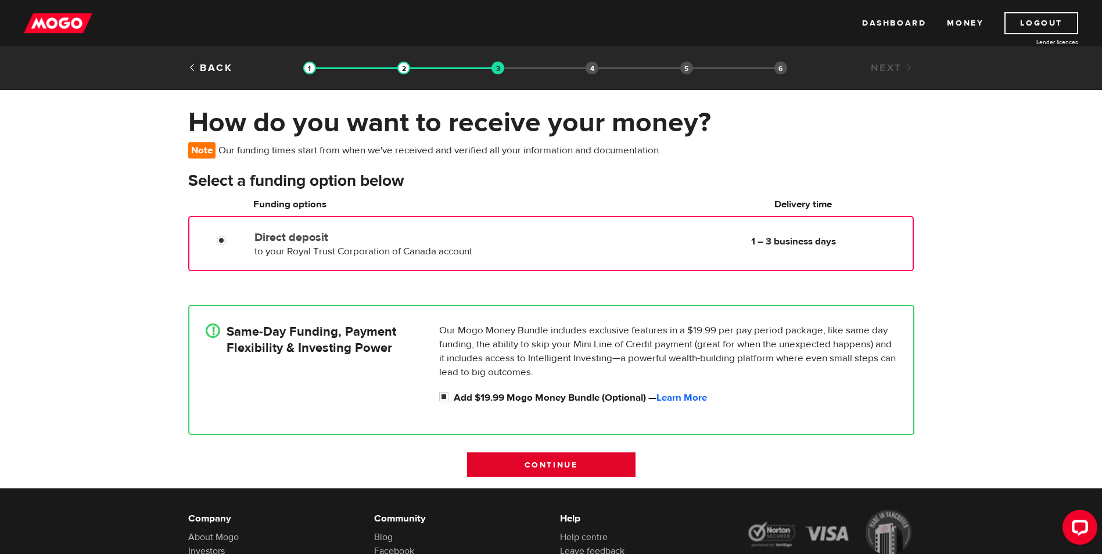
click at [598, 465] on input "Continue" at bounding box center [551, 465] width 169 height 24
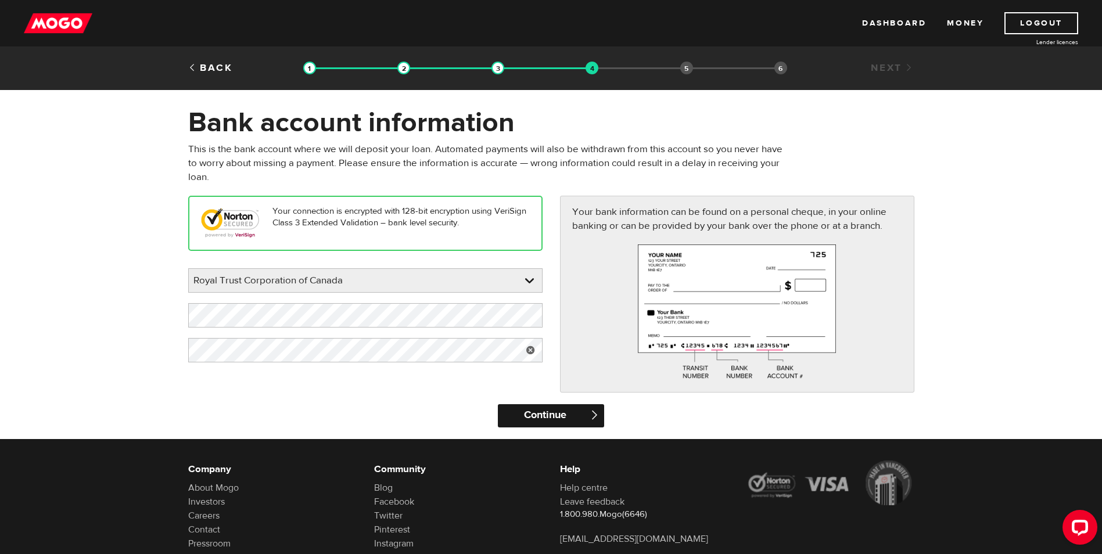
click at [557, 414] on input "Continue" at bounding box center [551, 416] width 106 height 23
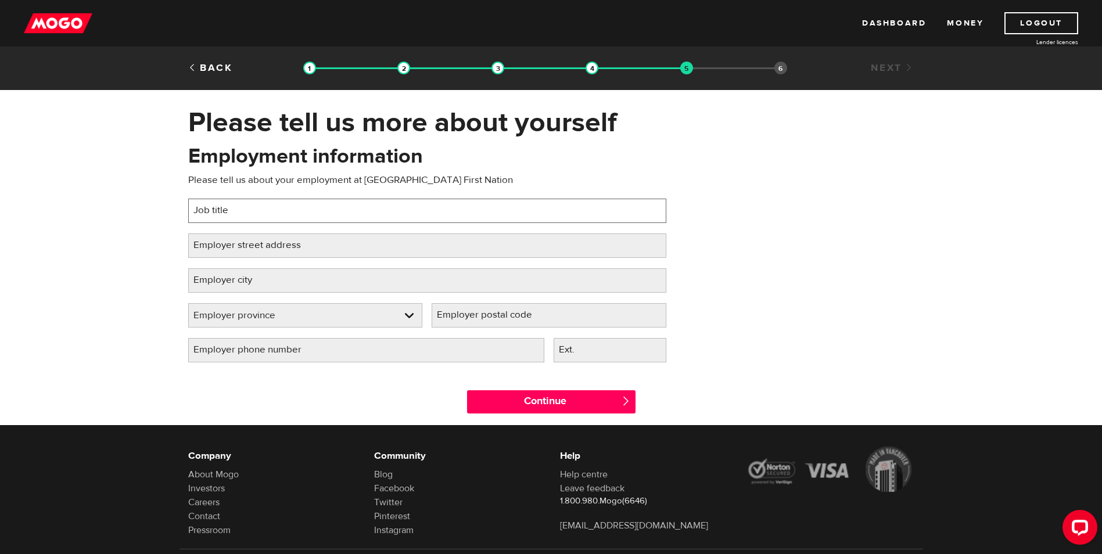
click at [267, 214] on input "Job title" at bounding box center [427, 211] width 478 height 24
type input "jordan principle coordinator"
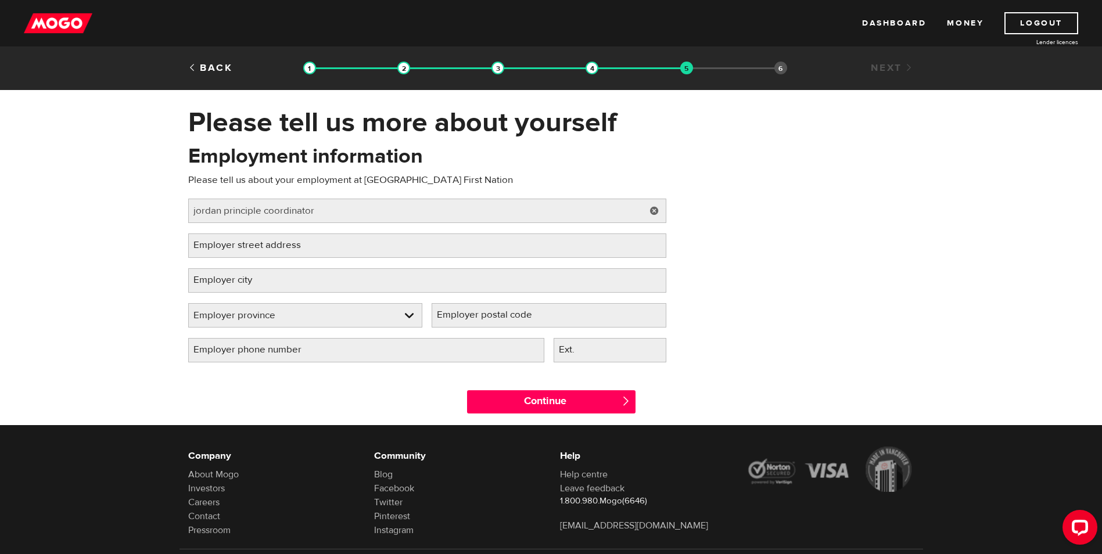
click at [285, 245] on label "Employer street address" at bounding box center [256, 246] width 137 height 24
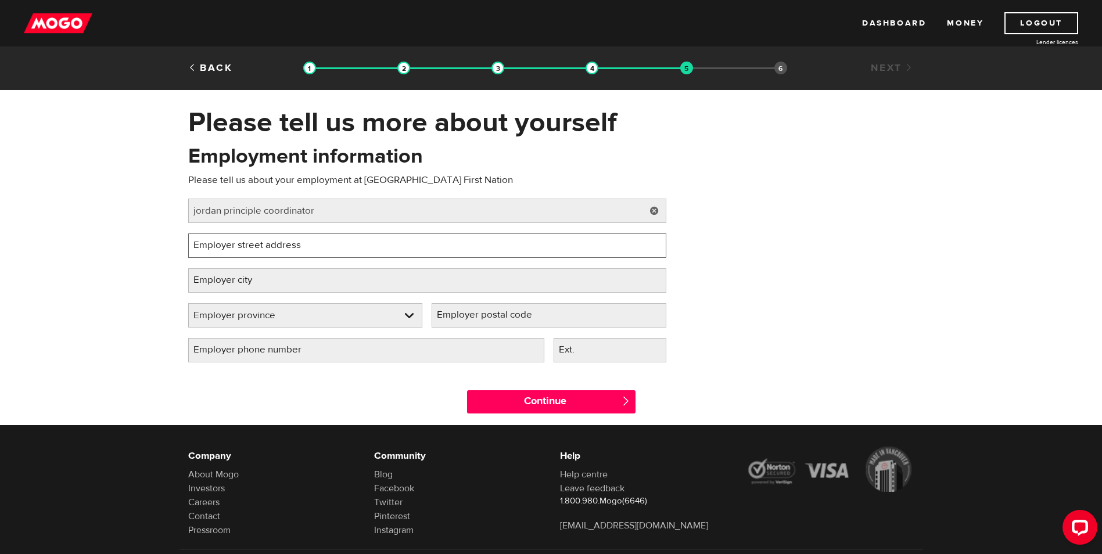
click at [285, 245] on input "Employer street address" at bounding box center [427, 246] width 478 height 24
type input "6275 Indian lane"
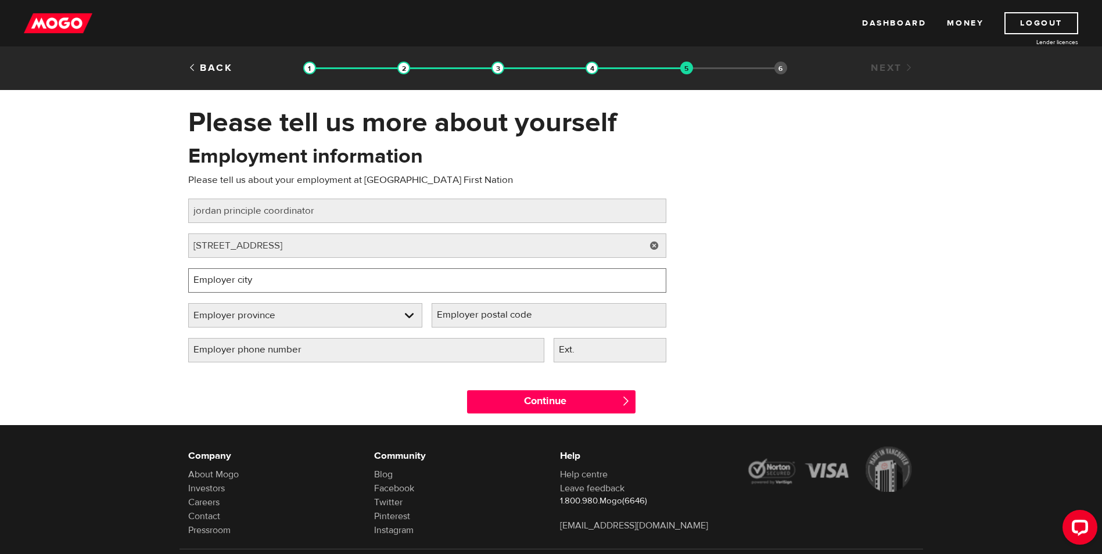
type input "kettle point"
select select "ON"
type input "n0n1j0"
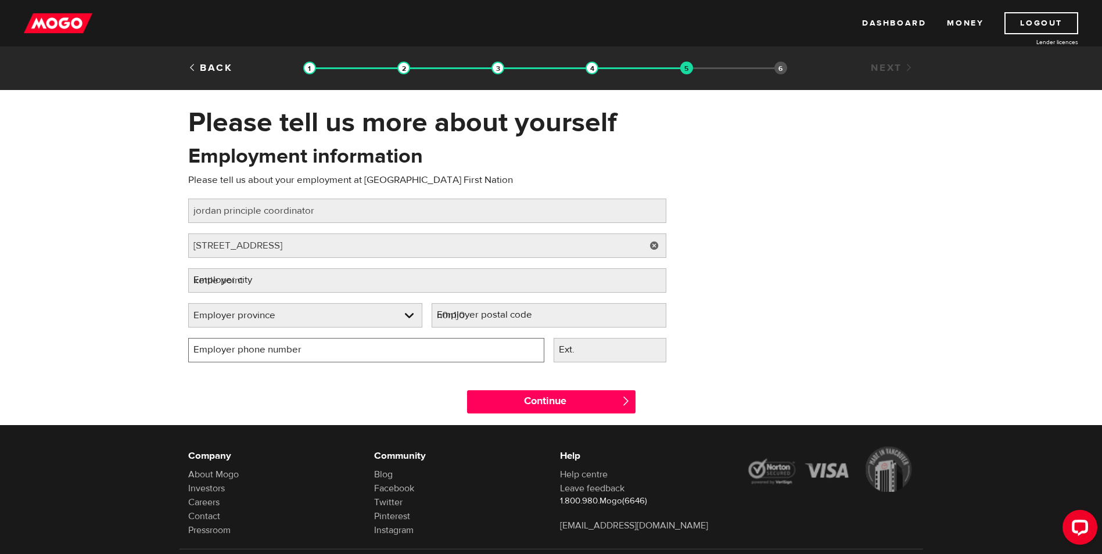
type input "(519) 786-5647"
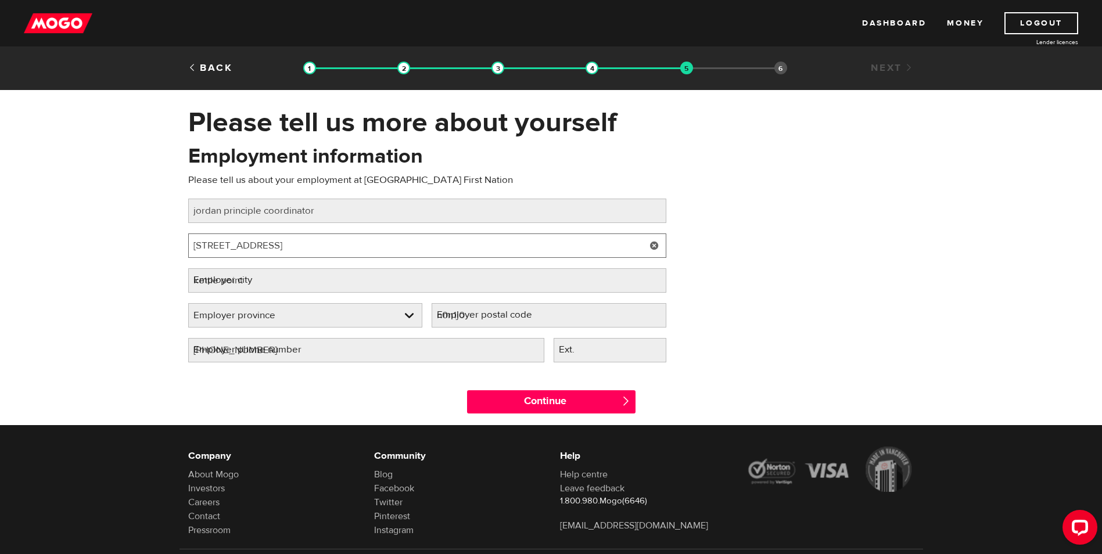
select select "ON"
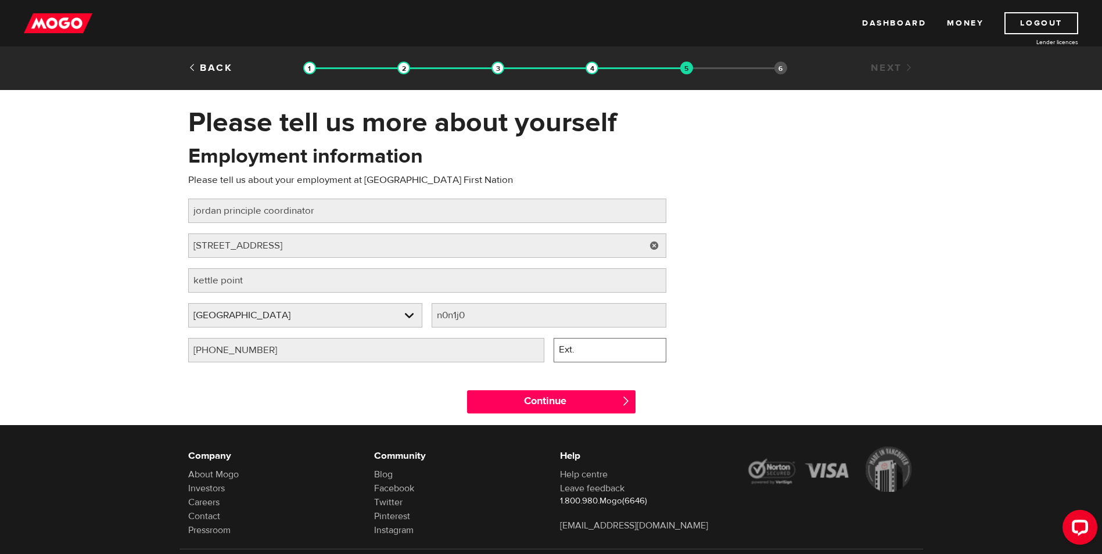
click at [603, 350] on input "Ext." at bounding box center [610, 350] width 113 height 24
type input "371"
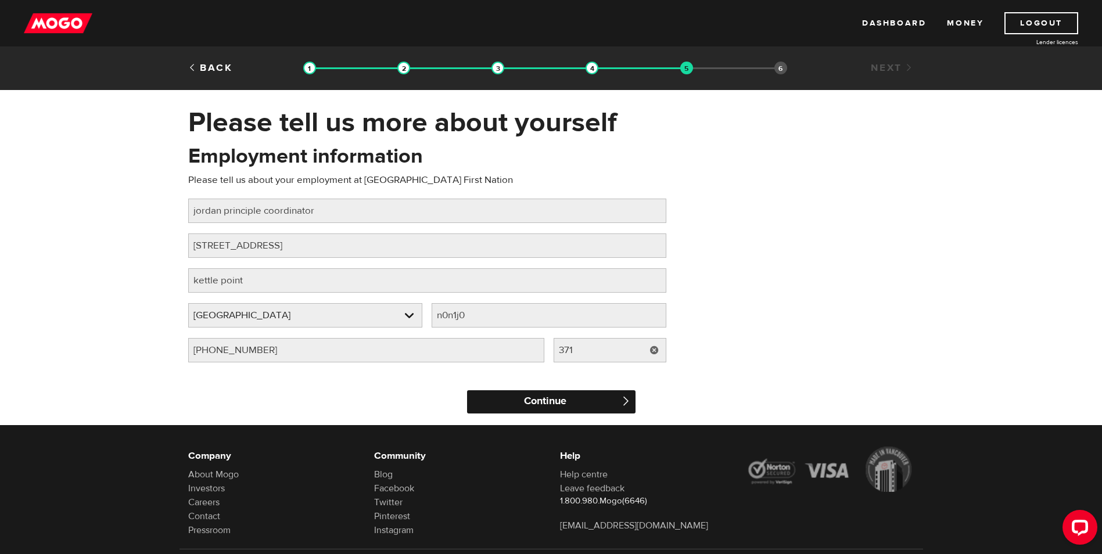
click at [590, 398] on input "Continue" at bounding box center [551, 402] width 169 height 23
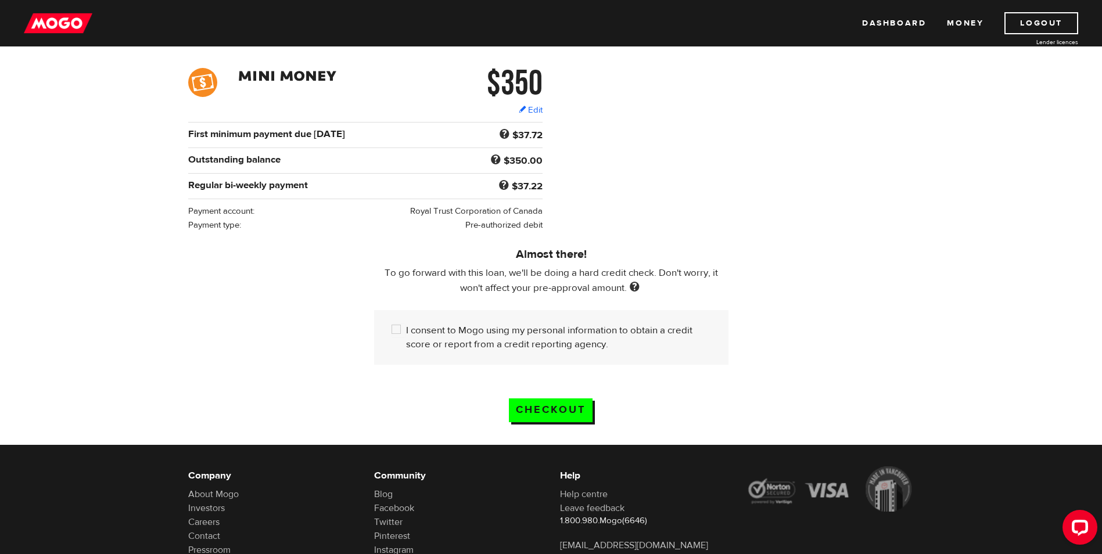
scroll to position [232, 0]
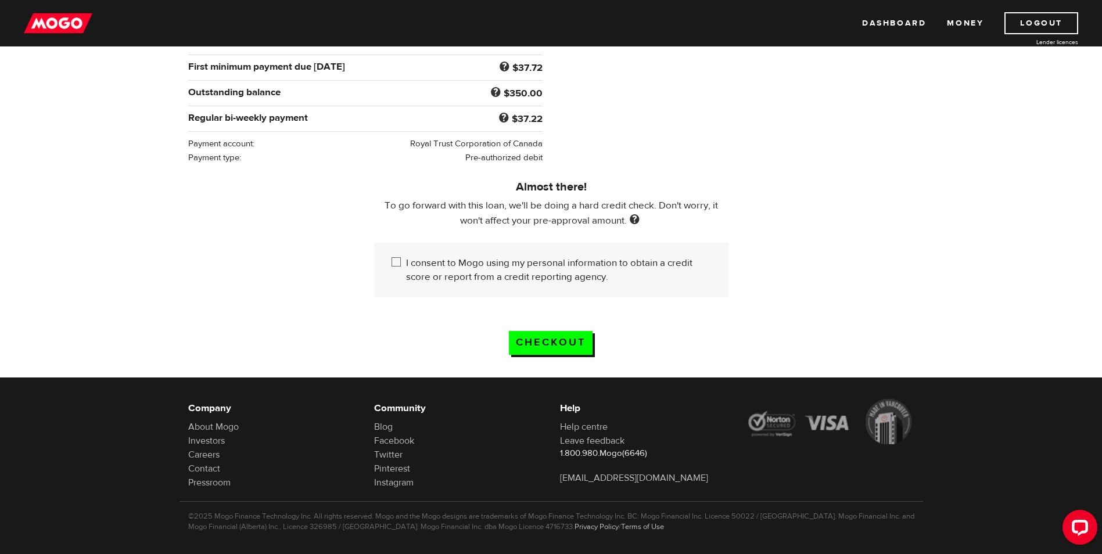
click at [398, 257] on input "I consent to Mogo using my personal information to obtain a credit score or rep…" at bounding box center [399, 263] width 15 height 15
checkbox input "true"
click at [574, 339] on input "Checkout" at bounding box center [551, 343] width 84 height 24
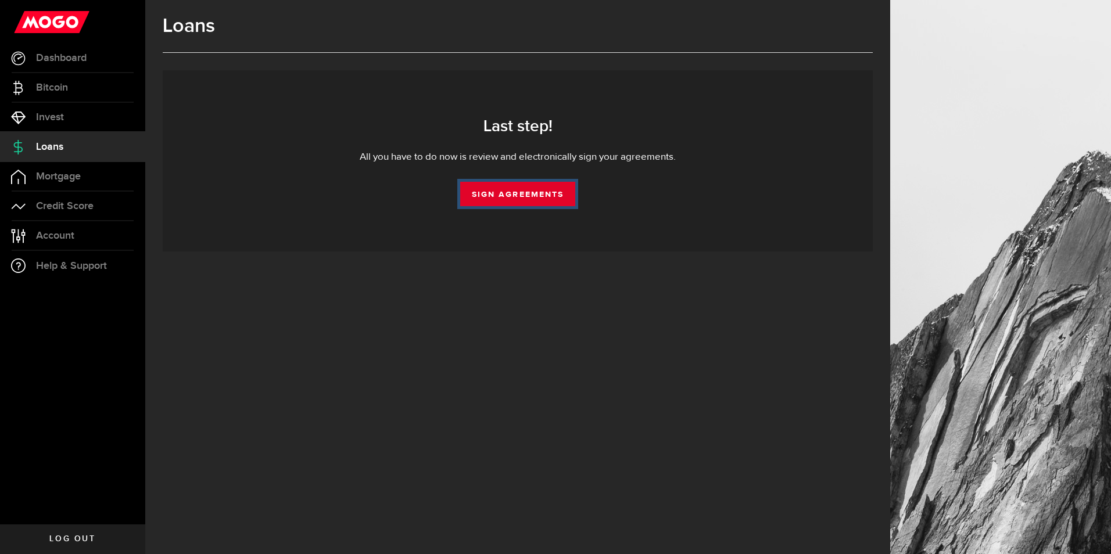
click at [517, 195] on link "Sign Agreements" at bounding box center [517, 194] width 115 height 24
